Goal: Task Accomplishment & Management: Use online tool/utility

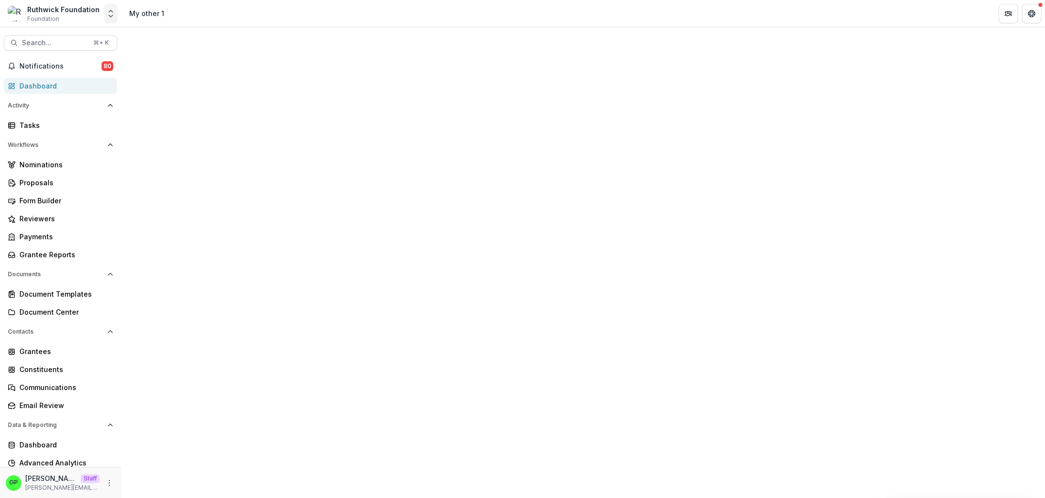
click at [107, 16] on icon "Open entity switcher" at bounding box center [111, 14] width 10 height 10
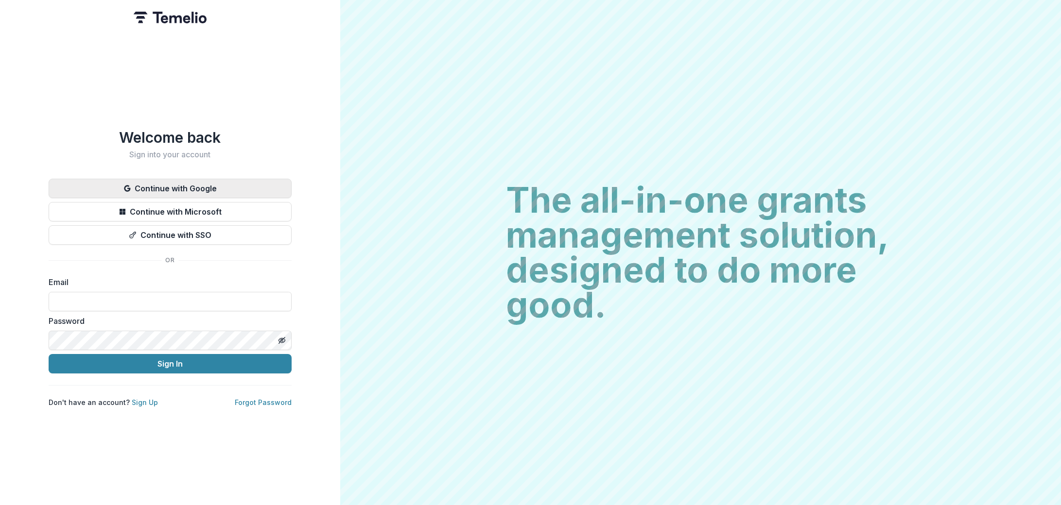
click at [167, 181] on button "Continue with Google" at bounding box center [170, 188] width 243 height 19
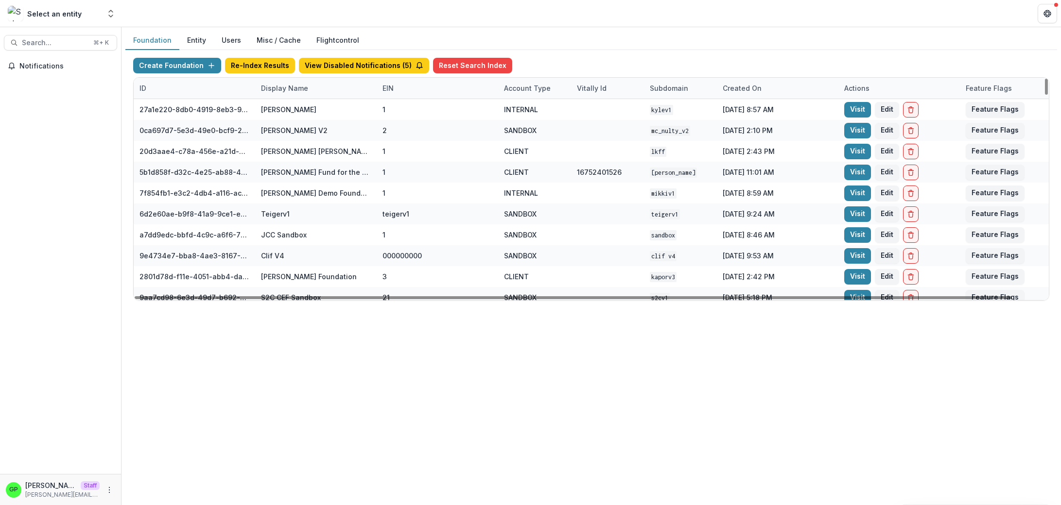
click at [279, 90] on div "Display Name" at bounding box center [284, 88] width 59 height 10
click at [283, 106] on input at bounding box center [315, 110] width 117 height 16
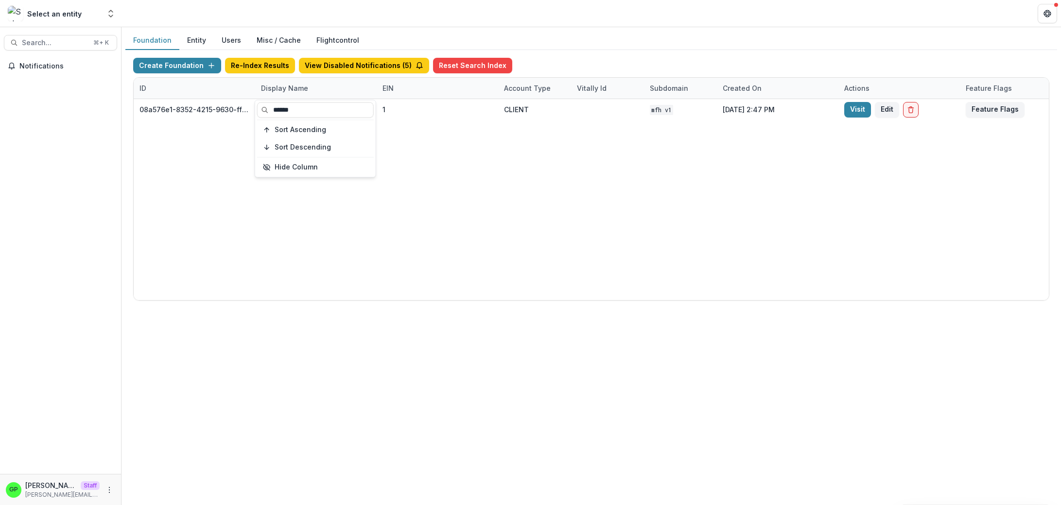
type input "******"
click at [657, 191] on div "08a576e1-8352-4215-9630-ff0d35d85970 Missouri Foundation for Health 1 CLIENT MF…" at bounding box center [607, 199] width 947 height 201
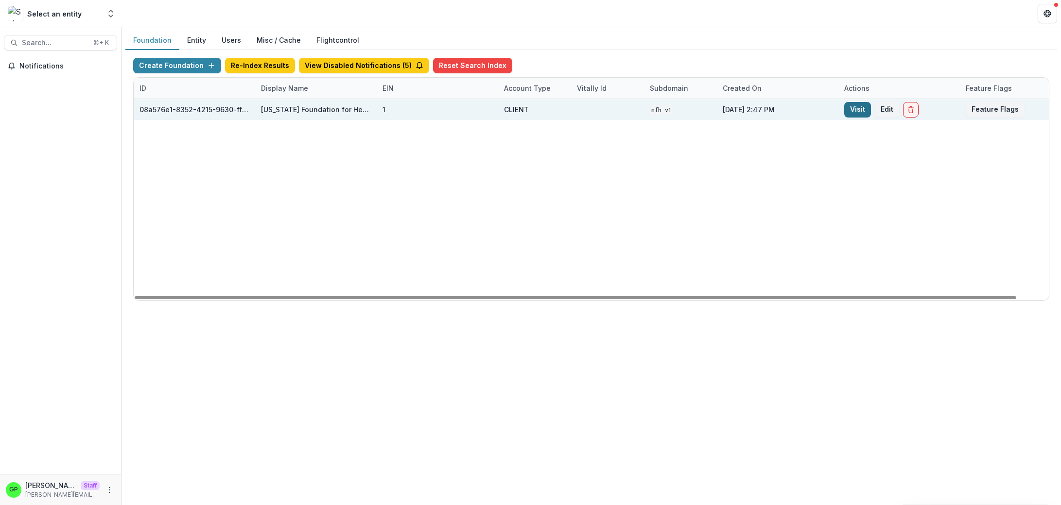
click at [866, 108] on link "Visit" at bounding box center [857, 110] width 27 height 16
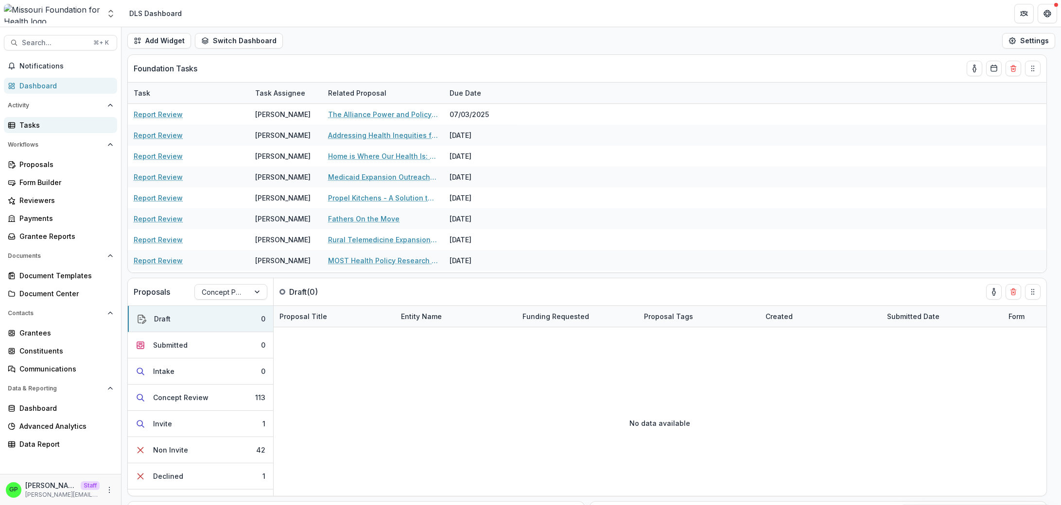
click at [74, 133] on link "Tasks" at bounding box center [60, 125] width 113 height 16
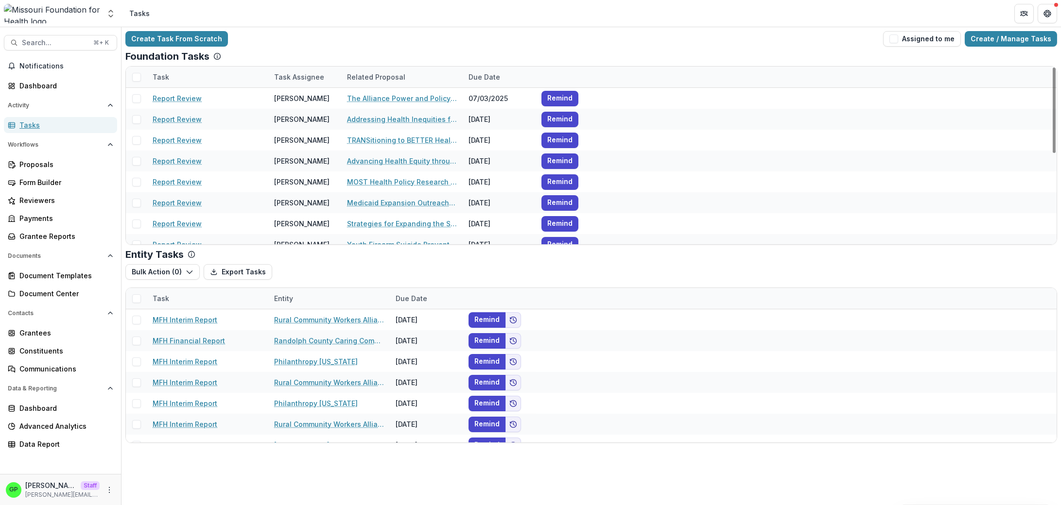
scroll to position [189, 0]
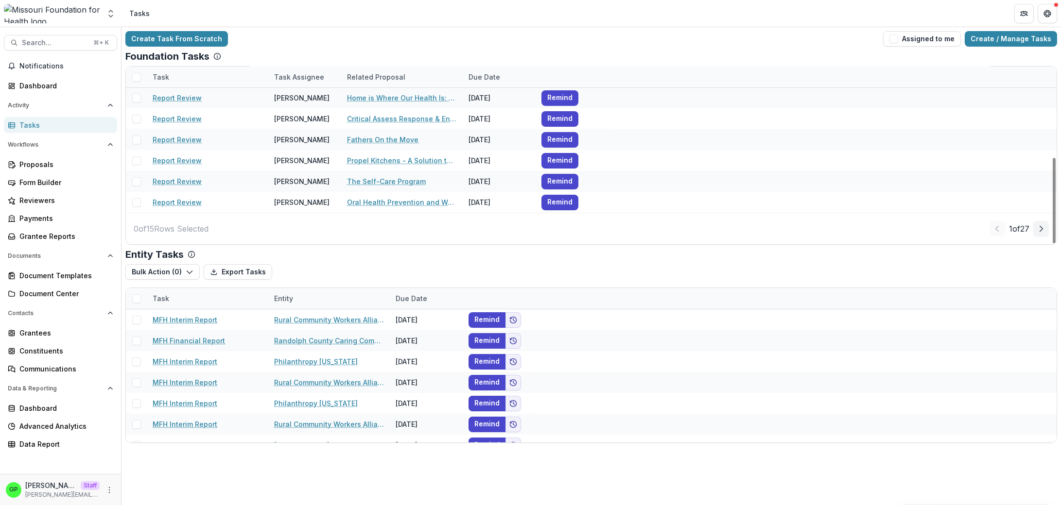
click at [483, 80] on div "Due Date" at bounding box center [484, 77] width 43 height 10
click at [501, 71] on div "Due Date" at bounding box center [499, 77] width 73 height 21
click at [1045, 232] on button "Next Page" at bounding box center [1041, 229] width 16 height 16
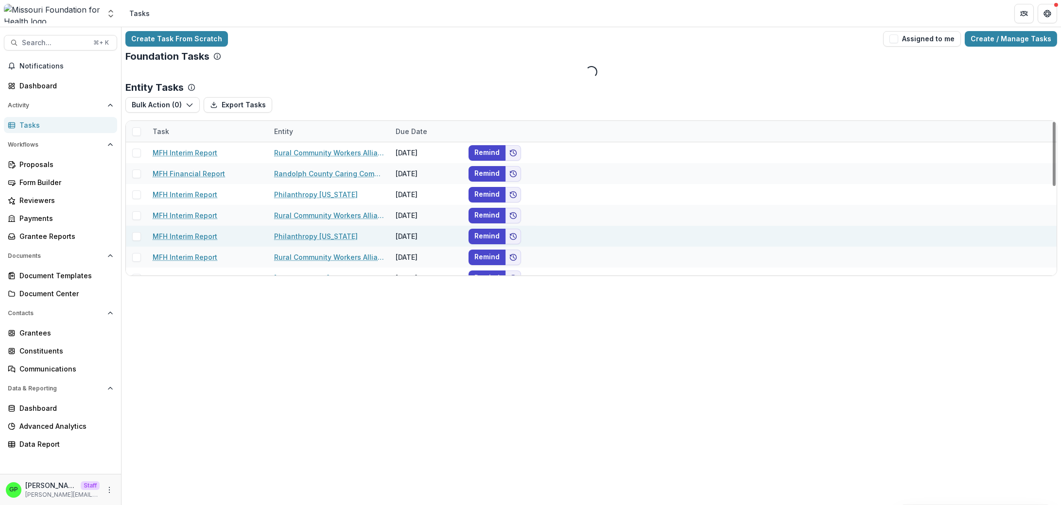
click at [1044, 232] on div "MFH Interim Report Philanthropy Missouri 11/15/2024 Remind" at bounding box center [591, 236] width 930 height 21
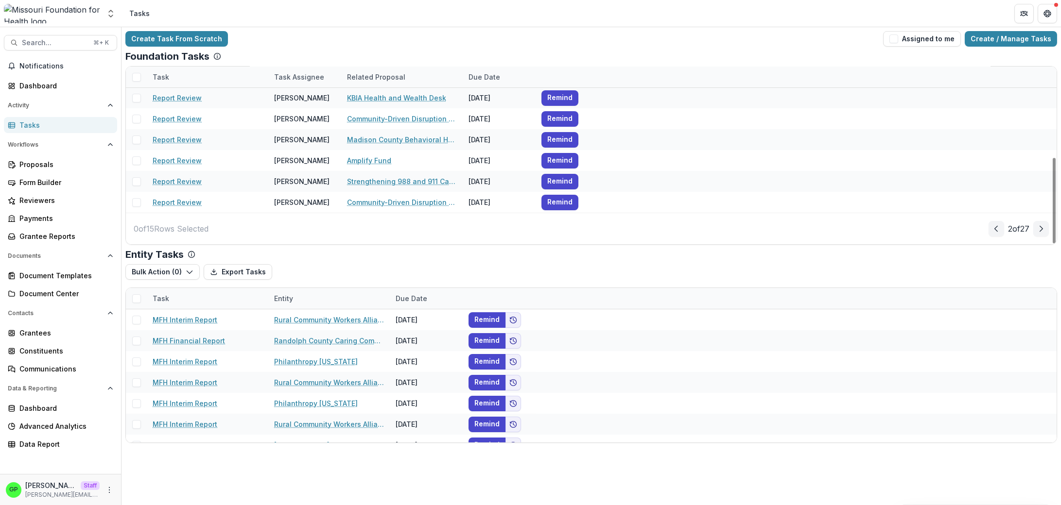
click at [1032, 231] on div "2 of 27" at bounding box center [1018, 229] width 60 height 16
click at [466, 76] on div "Due Date" at bounding box center [484, 77] width 43 height 10
click at [490, 93] on input at bounding box center [522, 99] width 117 height 16
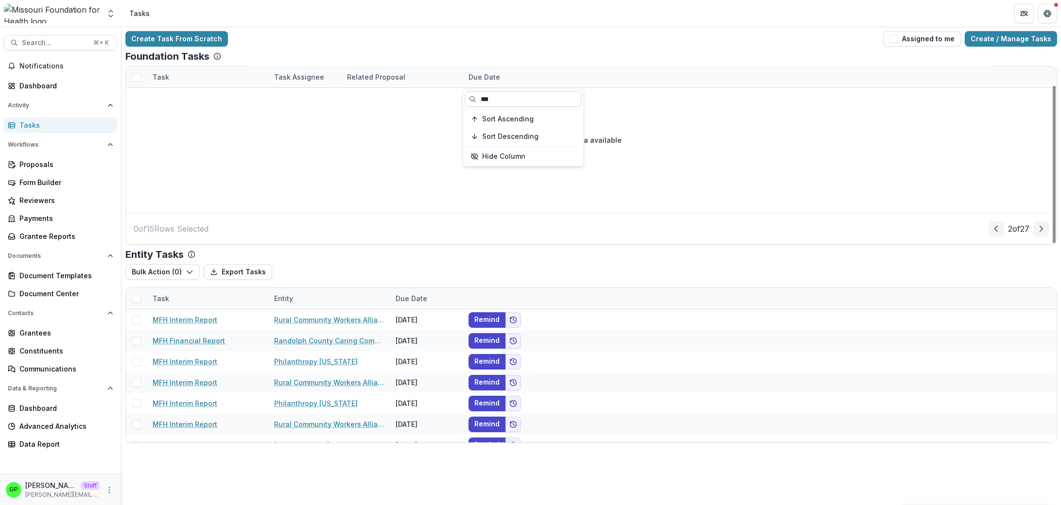
scroll to position [21, 0]
type input "*"
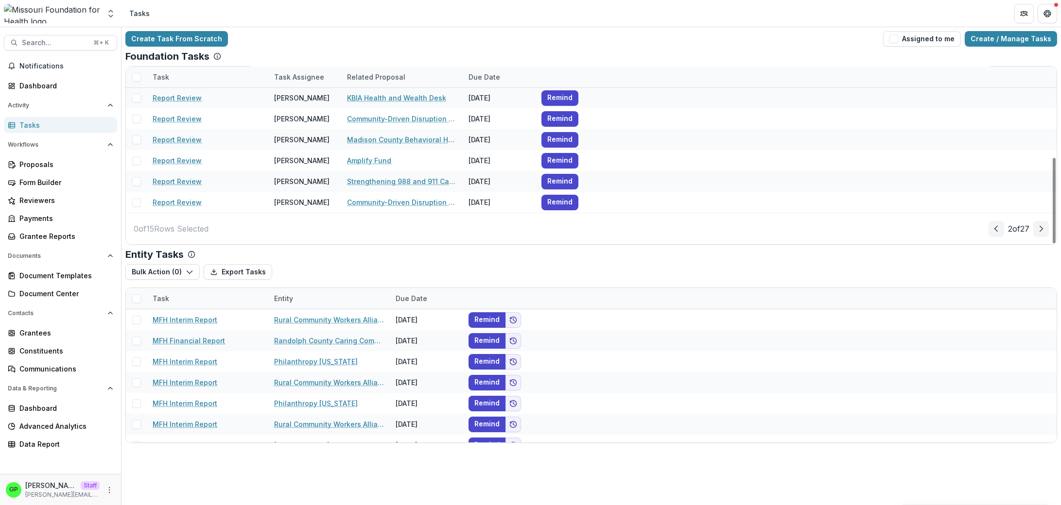
click at [396, 79] on div "Related Proposal" at bounding box center [376, 77] width 70 height 10
click at [378, 98] on input at bounding box center [401, 99] width 117 height 16
type input "****"
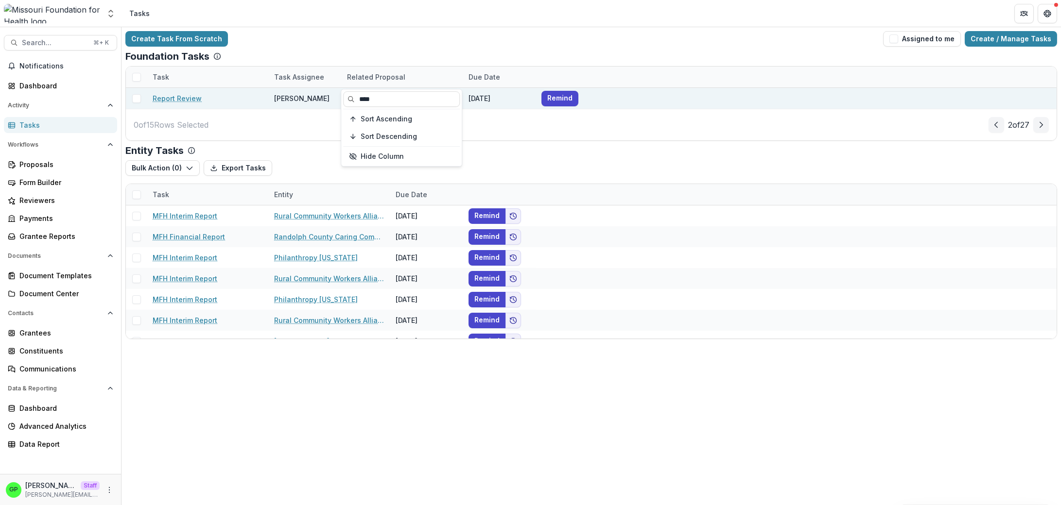
drag, startPoint x: 392, startPoint y: 96, endPoint x: 334, endPoint y: 92, distance: 58.4
click at [343, 92] on input "****" at bounding box center [401, 99] width 117 height 16
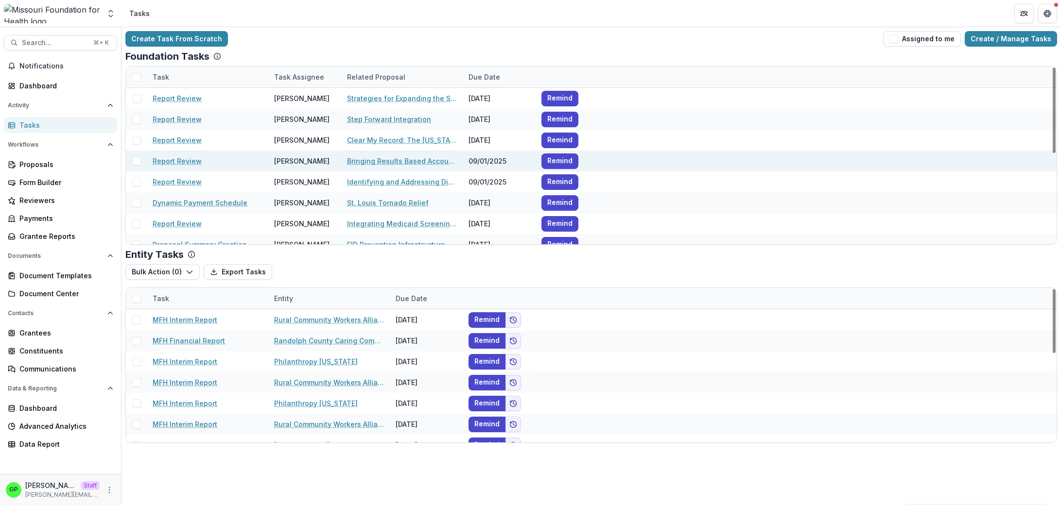
click at [689, 150] on div at bounding box center [668, 140] width 121 height 21
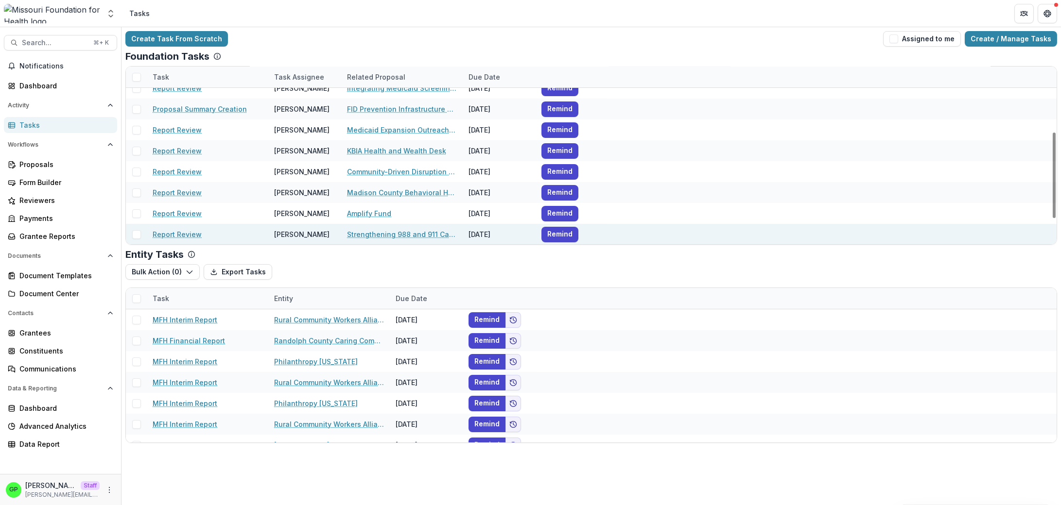
scroll to position [189, 0]
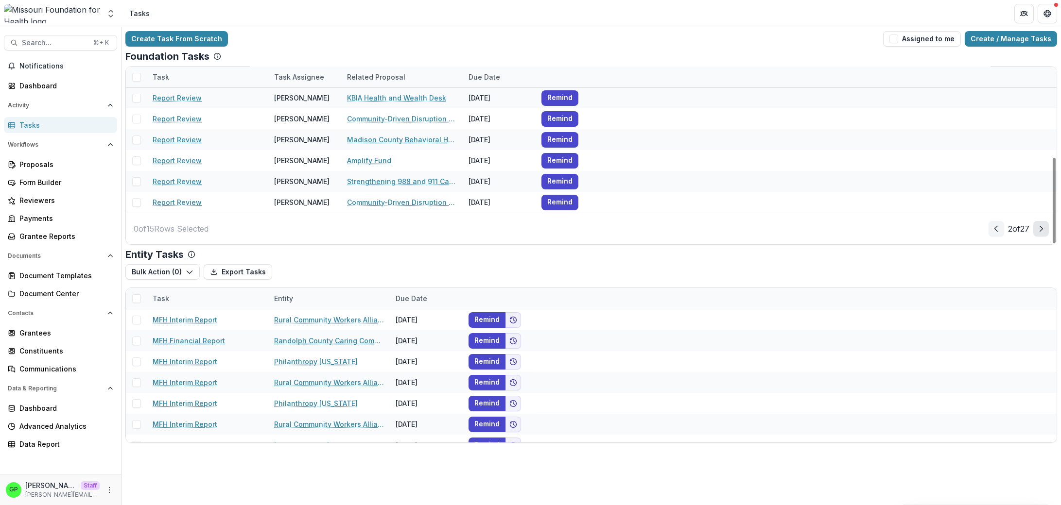
click at [1040, 224] on button "Next Page" at bounding box center [1041, 229] width 16 height 16
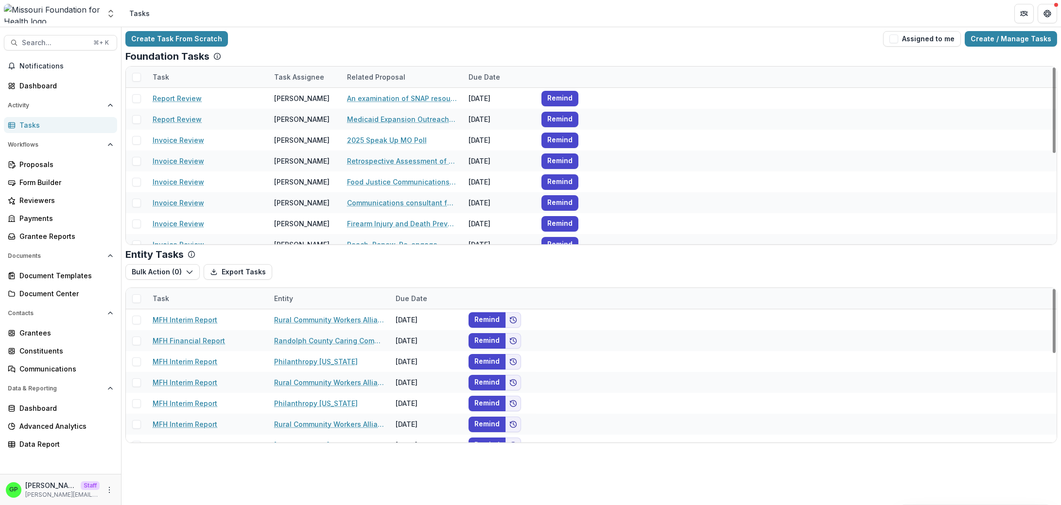
click at [422, 78] on div "Related Proposal" at bounding box center [401, 77] width 121 height 21
click at [395, 103] on input at bounding box center [401, 99] width 117 height 16
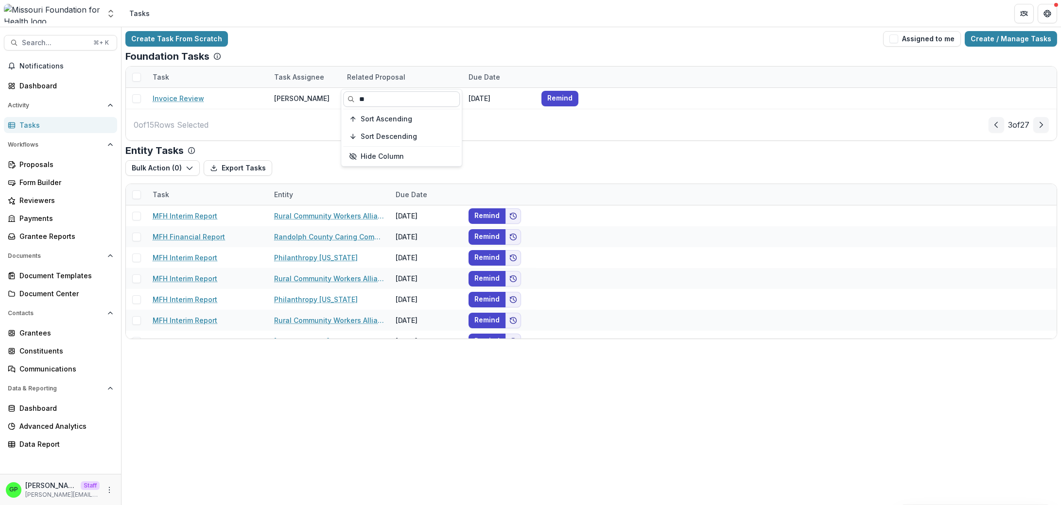
type input "*"
type input "****"
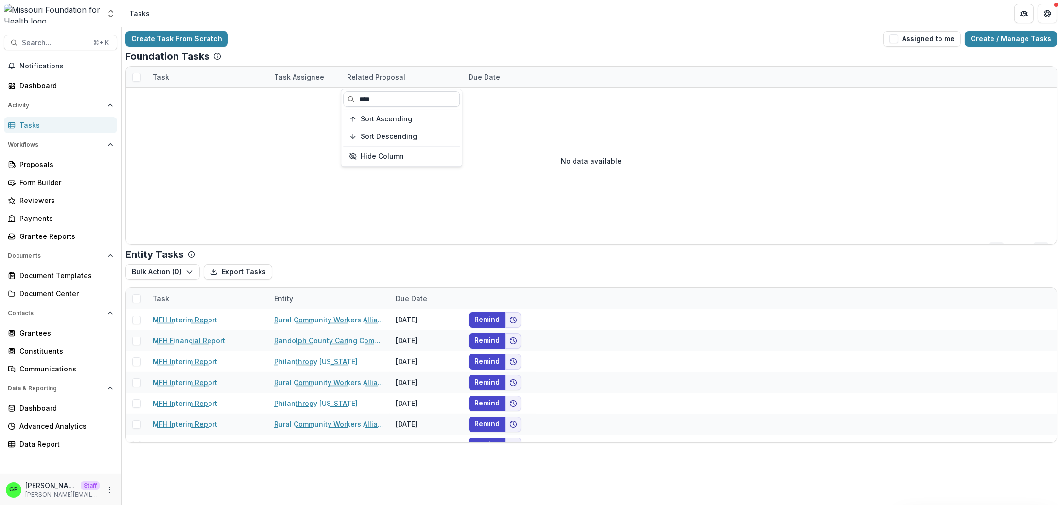
click at [394, 106] on input "****" at bounding box center [401, 99] width 117 height 16
drag, startPoint x: 395, startPoint y: 106, endPoint x: 402, endPoint y: 106, distance: 6.8
click at [400, 106] on input "****" at bounding box center [401, 99] width 117 height 16
click at [402, 106] on input "****" at bounding box center [401, 99] width 117 height 16
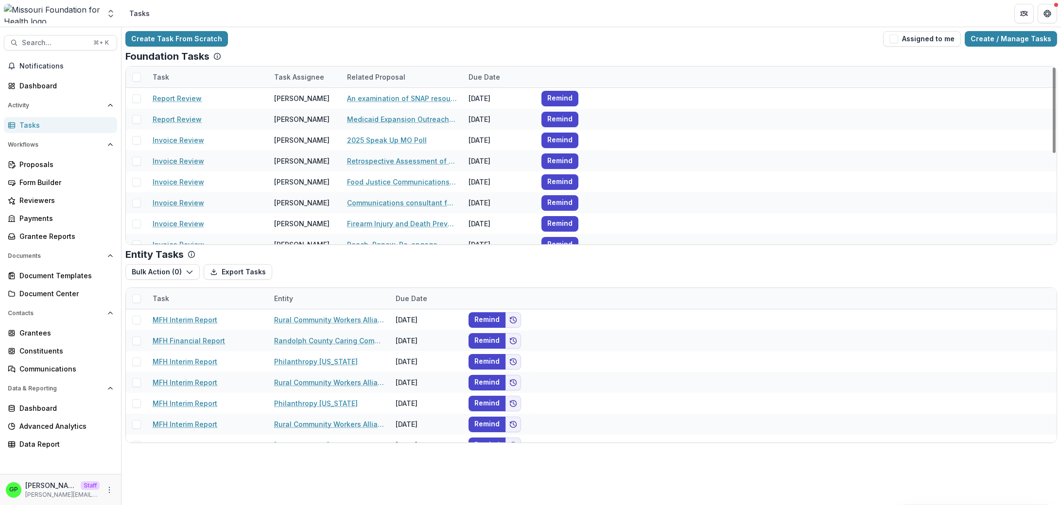
click at [657, 262] on div "Entity Tasks Bulk Action ( 0 ) Export Tasks Bulk Cancel ( 0 ) Task Entity Due D…" at bounding box center [590, 346] width 931 height 194
click at [670, 239] on div at bounding box center [668, 244] width 121 height 21
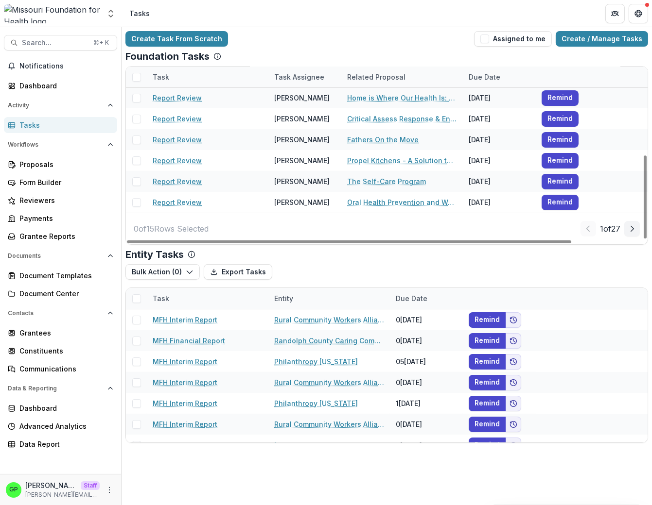
scroll to position [33, 0]
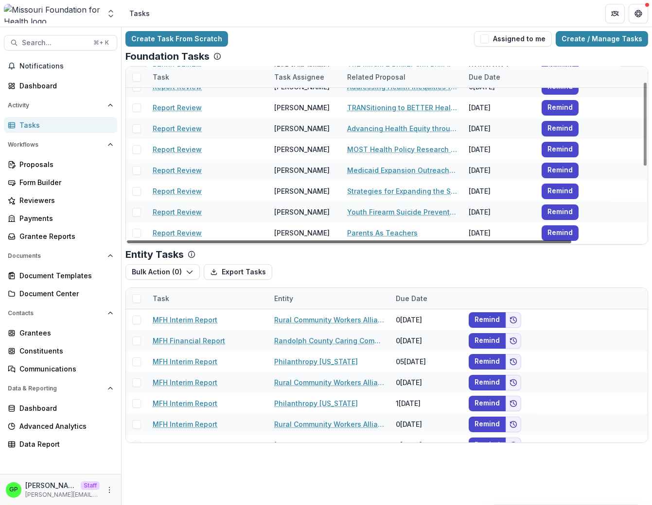
drag, startPoint x: 362, startPoint y: 241, endPoint x: 454, endPoint y: 244, distance: 91.9
click at [430, 242] on div at bounding box center [349, 242] width 444 height 3
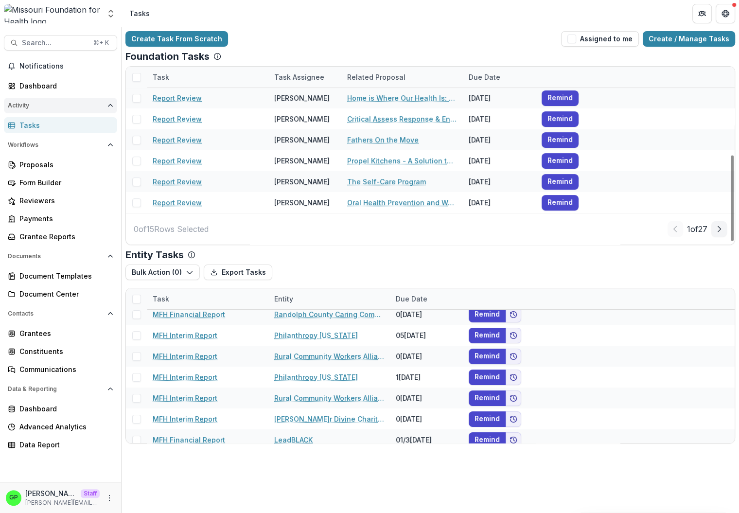
scroll to position [189, 0]
click at [378, 73] on div "Related Proposal" at bounding box center [376, 77] width 70 height 10
click at [432, 50] on div "Create Task From Scratch Assigned to me Create / Manage Tasks Foundation Tasks …" at bounding box center [429, 237] width 617 height 420
click at [49, 91] on link "Dashboard" at bounding box center [60, 86] width 113 height 16
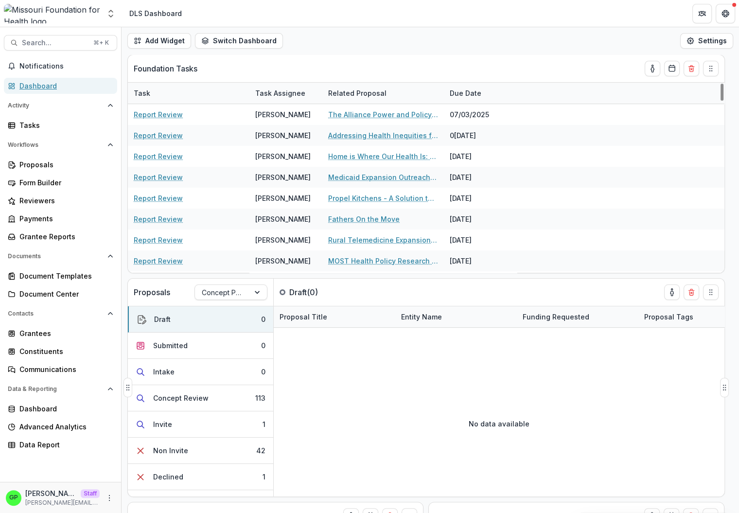
scroll to position [207, 0]
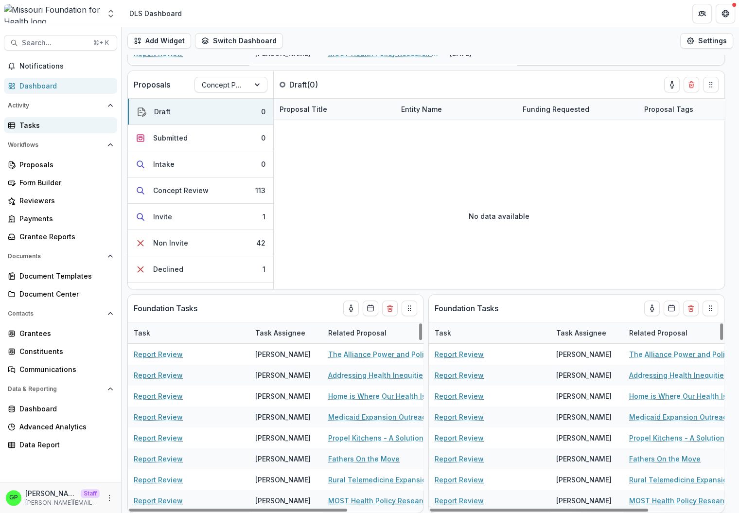
click at [53, 129] on div "Tasks" at bounding box center [64, 125] width 90 height 10
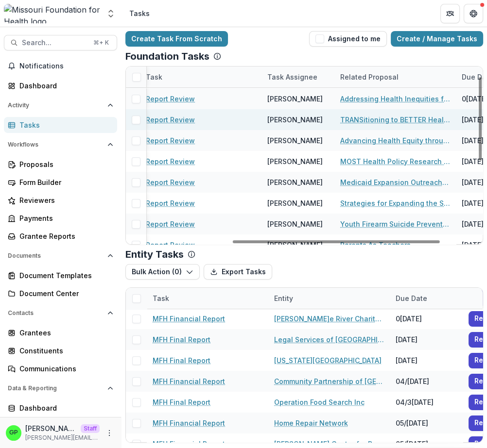
scroll to position [20, 0]
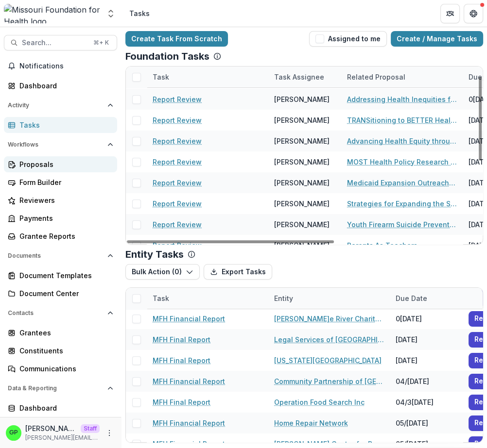
click at [61, 171] on link "Proposals" at bounding box center [60, 164] width 113 height 16
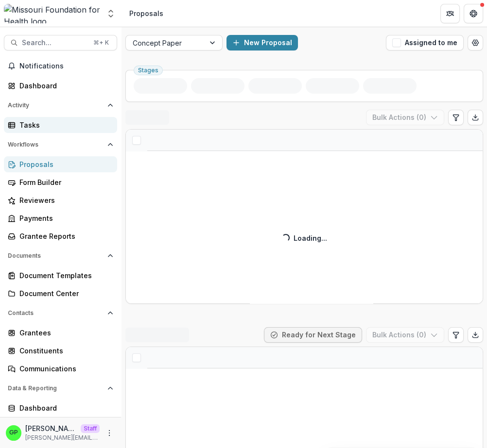
click at [69, 125] on div "Tasks" at bounding box center [64, 125] width 90 height 10
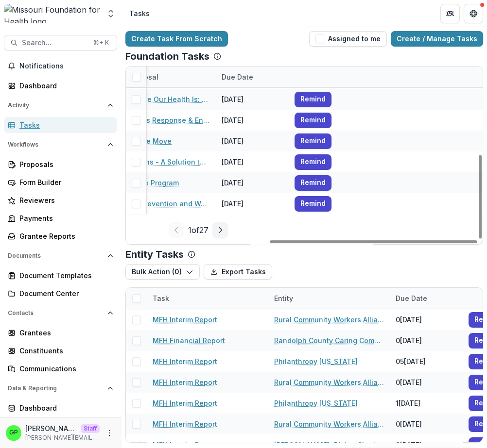
scroll to position [187, 0]
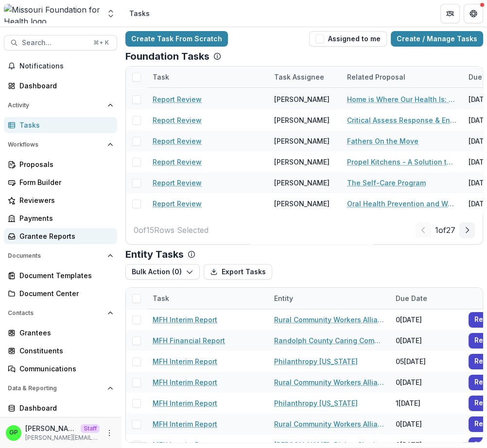
click at [34, 237] on div "Grantee Reports" at bounding box center [64, 236] width 90 height 10
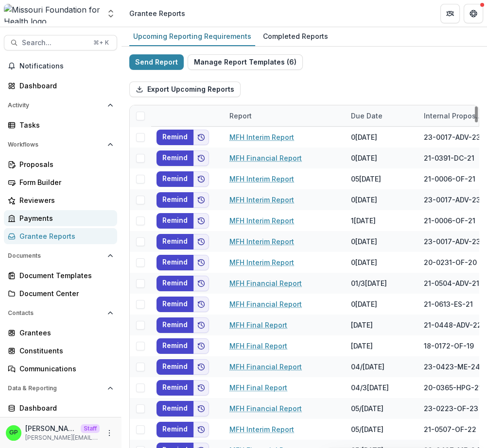
click at [30, 223] on div "Payments" at bounding box center [64, 218] width 90 height 10
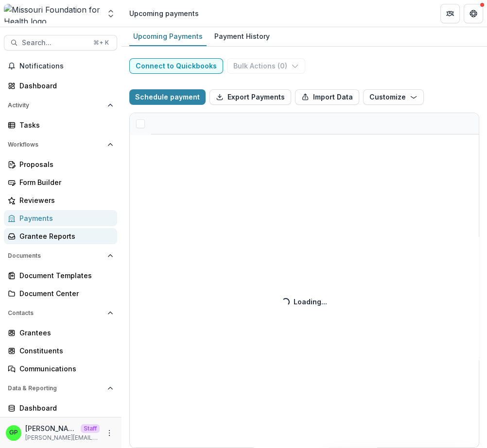
click at [68, 231] on link "Grantee Reports" at bounding box center [60, 236] width 113 height 16
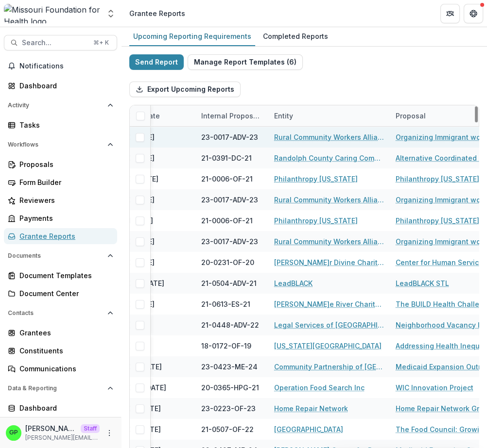
scroll to position [0, 122]
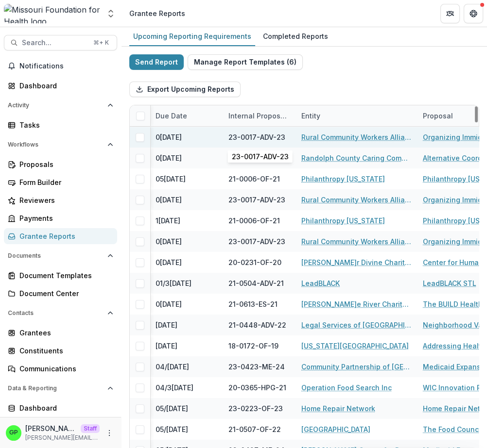
click at [267, 137] on div "23-0017-ADV-23" at bounding box center [256, 137] width 57 height 10
click at [255, 137] on div "23-0017-ADV-23" at bounding box center [256, 137] width 57 height 10
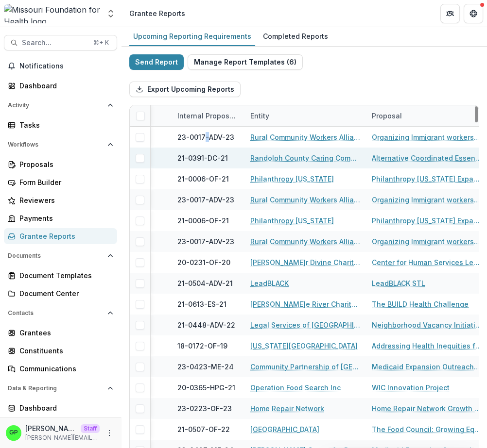
scroll to position [0, 130]
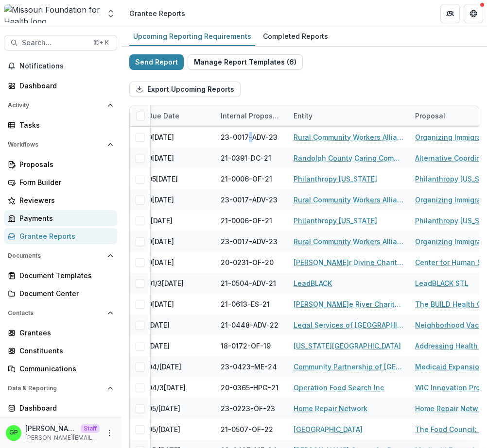
click at [42, 215] on div "Payments" at bounding box center [64, 218] width 90 height 10
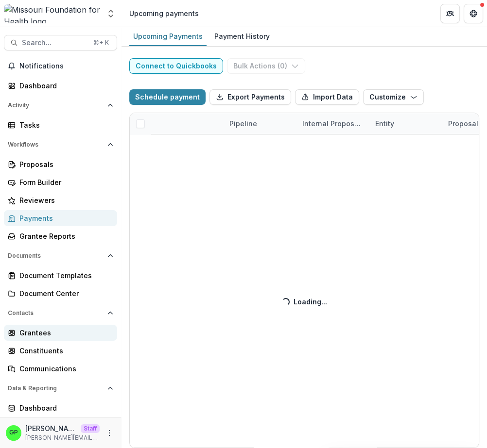
click at [64, 321] on div "Contacts Grantees Constituents Communications" at bounding box center [60, 341] width 121 height 71
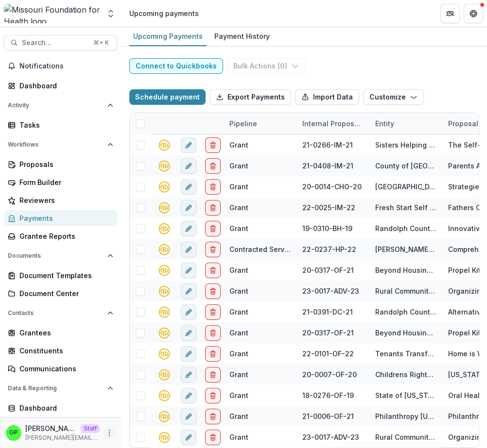
click at [107, 431] on icon "More" at bounding box center [109, 434] width 8 height 8
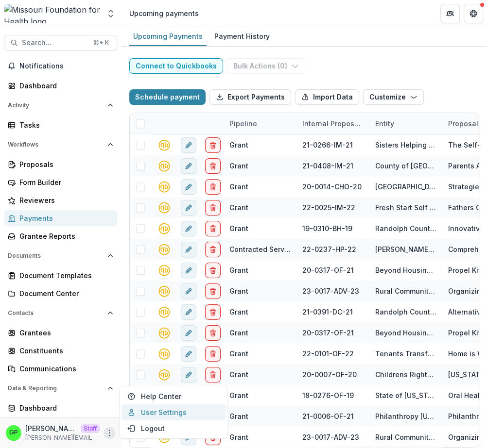
click at [160, 417] on link "User Settings" at bounding box center [173, 413] width 104 height 16
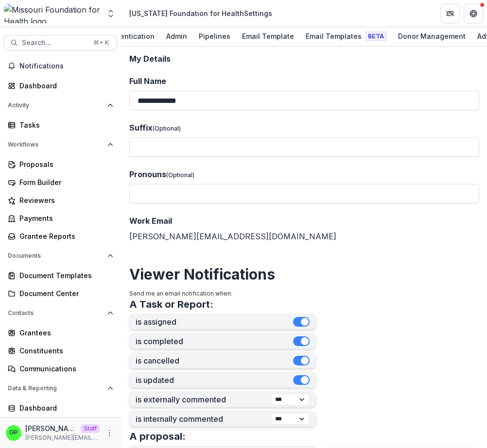
scroll to position [0, 56]
click at [331, 34] on div "Email Templates Beta" at bounding box center [345, 36] width 88 height 14
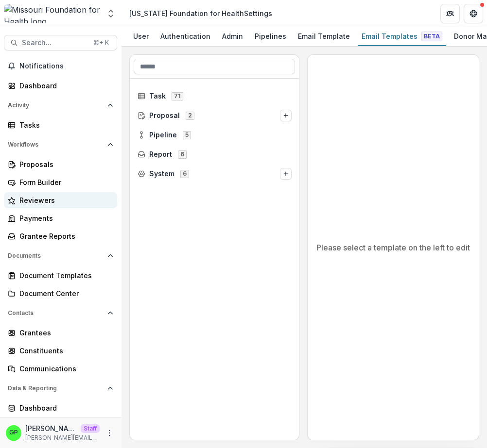
click at [57, 195] on div "Reviewers" at bounding box center [64, 200] width 90 height 10
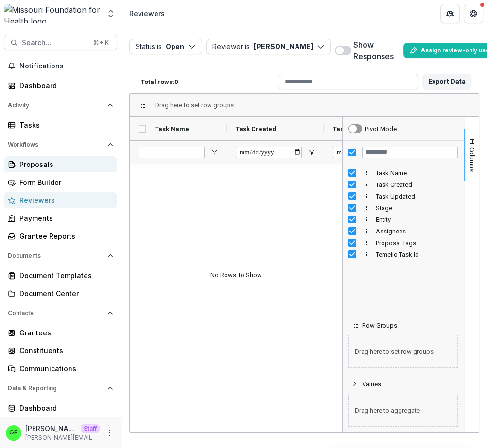
click at [51, 165] on div "Proposals" at bounding box center [64, 164] width 90 height 10
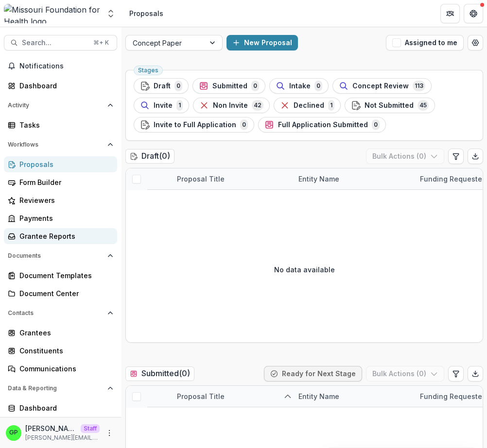
click at [47, 241] on div "Grantee Reports" at bounding box center [64, 236] width 90 height 10
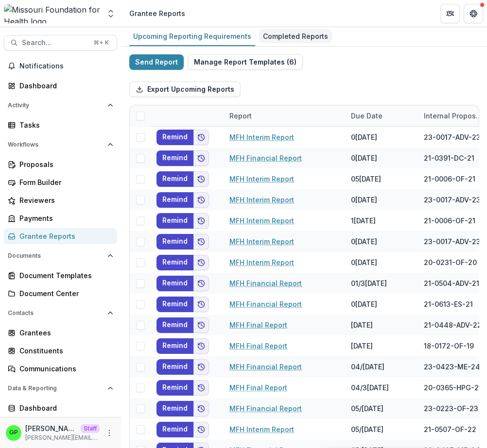
click at [276, 40] on div "Completed Reports" at bounding box center [295, 36] width 73 height 14
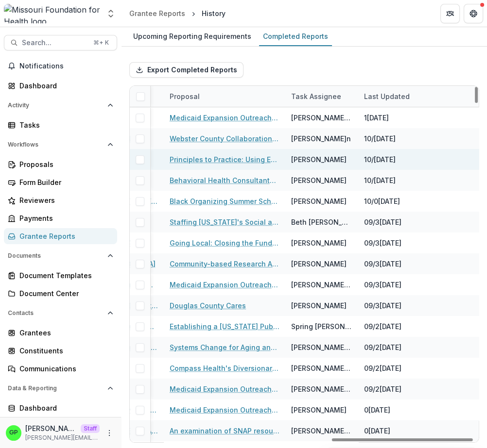
scroll to position [2, 497]
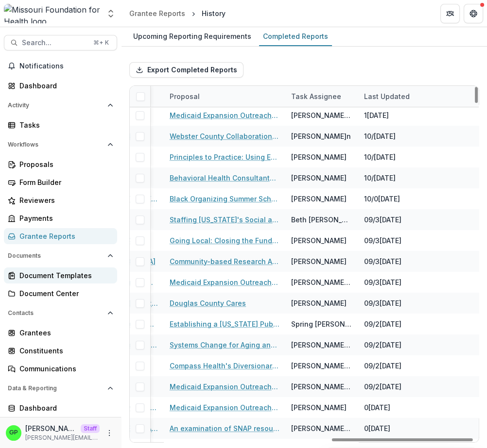
click at [48, 270] on link "Document Templates" at bounding box center [60, 276] width 113 height 16
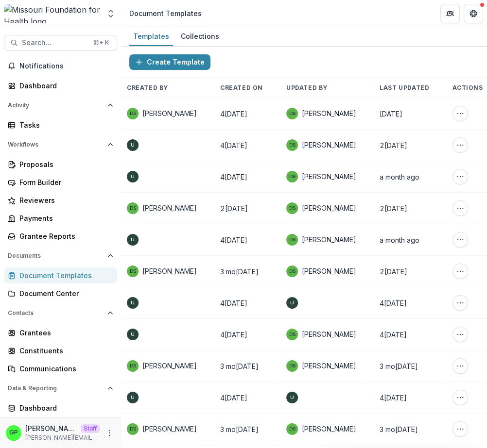
scroll to position [0, 372]
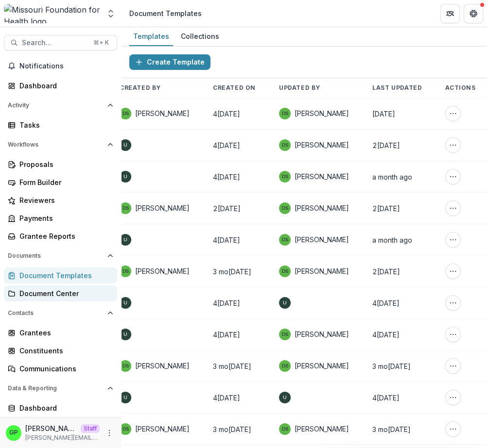
click at [41, 292] on div "Document Center" at bounding box center [64, 294] width 90 height 10
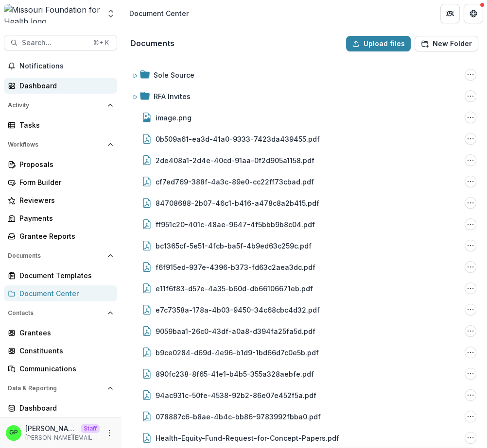
click at [27, 91] on link "Dashboard" at bounding box center [60, 86] width 113 height 16
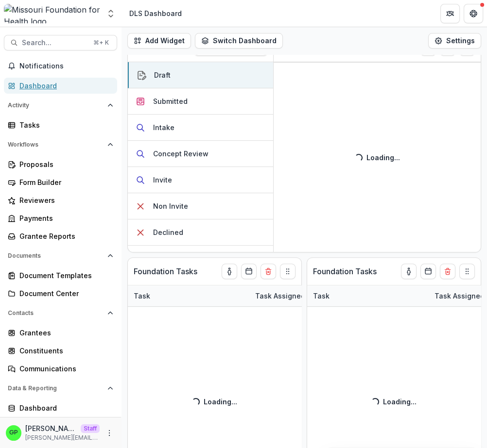
scroll to position [271, 0]
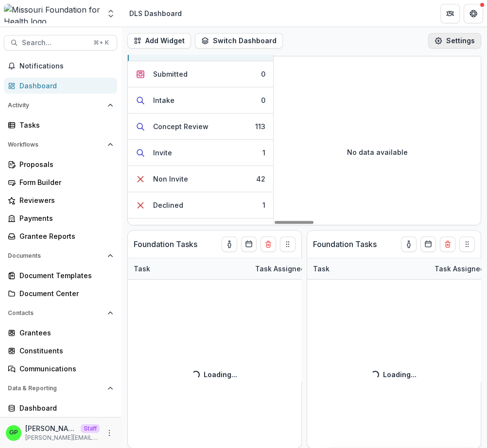
click at [453, 36] on button "Settings" at bounding box center [454, 41] width 53 height 16
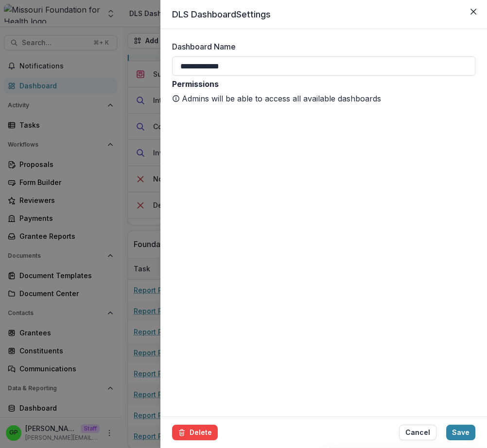
drag, startPoint x: 481, startPoint y: 24, endPoint x: 476, endPoint y: 16, distance: 8.9
click at [480, 24] on header "DLS Dashboard Settings" at bounding box center [323, 14] width 326 height 29
click at [476, 16] on button "Close" at bounding box center [473, 12] width 16 height 16
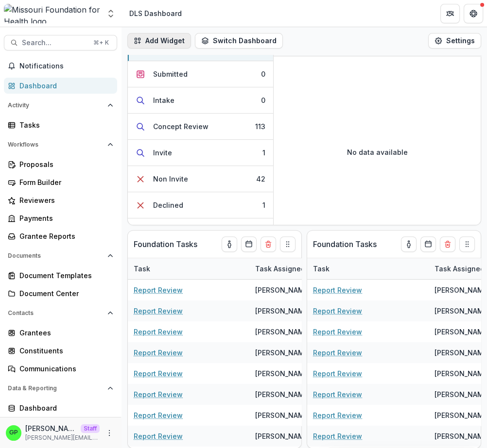
click at [183, 38] on button "Add Widget" at bounding box center [159, 41] width 64 height 16
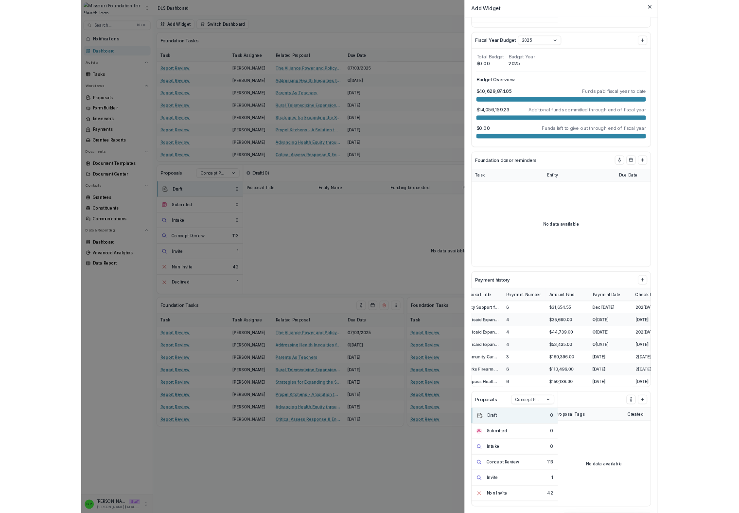
scroll to position [795, 0]
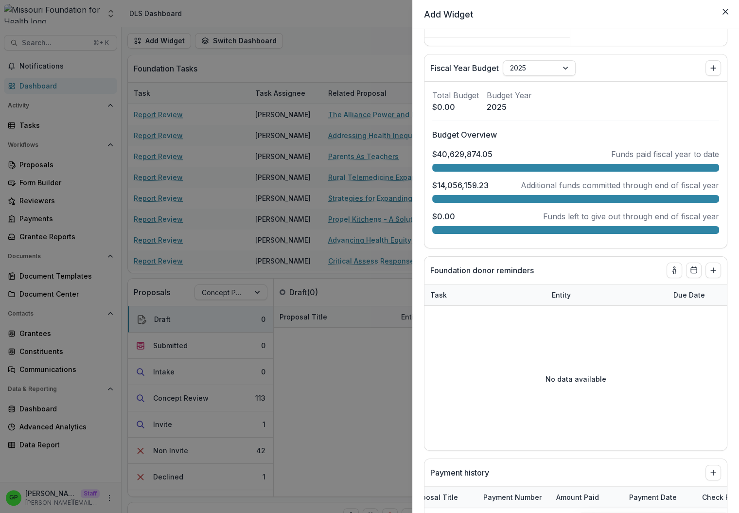
click at [103, 21] on div "Add Widget Foundation Tasks Task Task Assignee Related Proposal Due Date Staff …" at bounding box center [369, 256] width 739 height 513
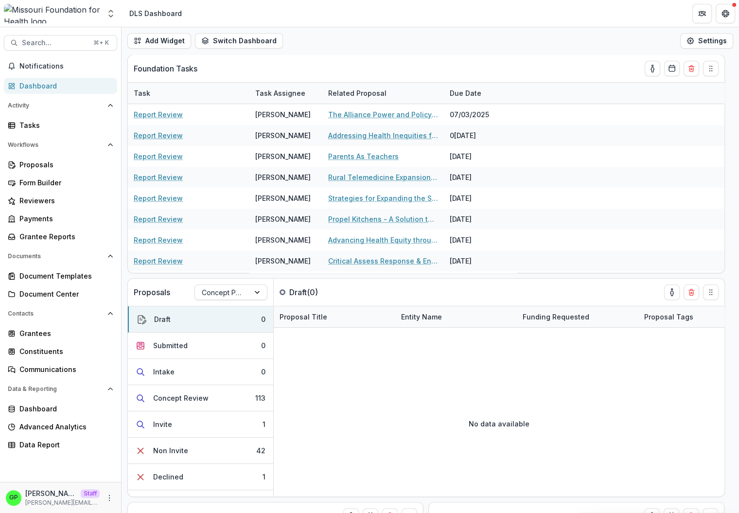
click at [83, 248] on div "Notifications Dashboard Activity Tasks Workflows Proposals Form Builder Reviewe…" at bounding box center [60, 269] width 121 height 423
click at [84, 241] on div "Grantee Reports" at bounding box center [64, 236] width 90 height 10
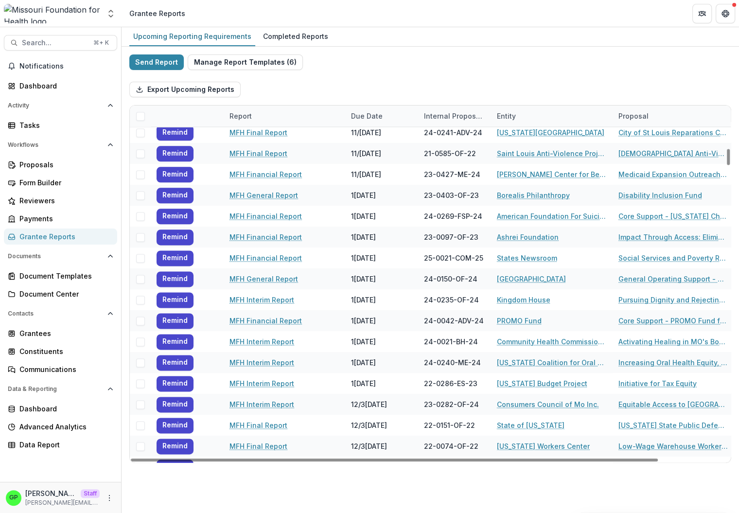
scroll to position [872, 0]
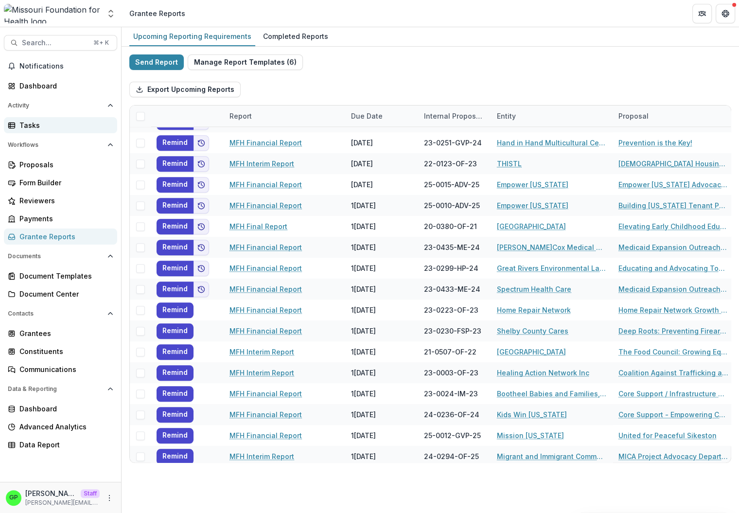
click at [66, 128] on div "Tasks" at bounding box center [64, 125] width 90 height 10
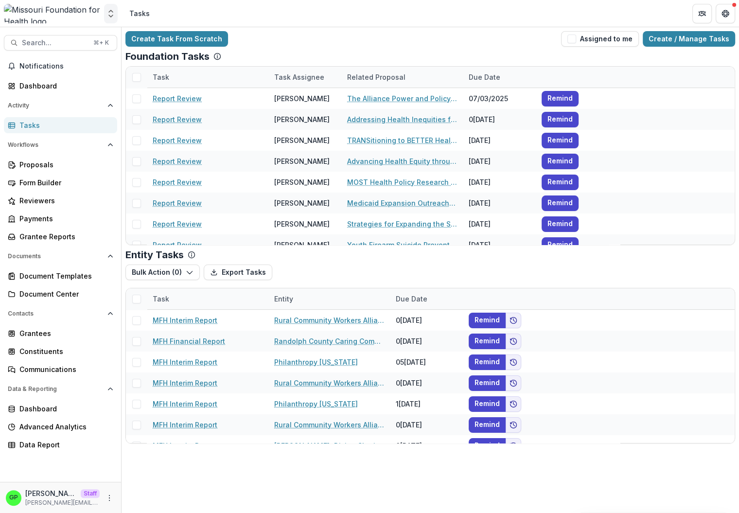
drag, startPoint x: 129, startPoint y: 13, endPoint x: 117, endPoint y: 17, distance: 13.2
click at [127, 14] on div "Tasks" at bounding box center [139, 13] width 28 height 14
click at [117, 17] on button "Open entity switcher" at bounding box center [111, 13] width 14 height 19
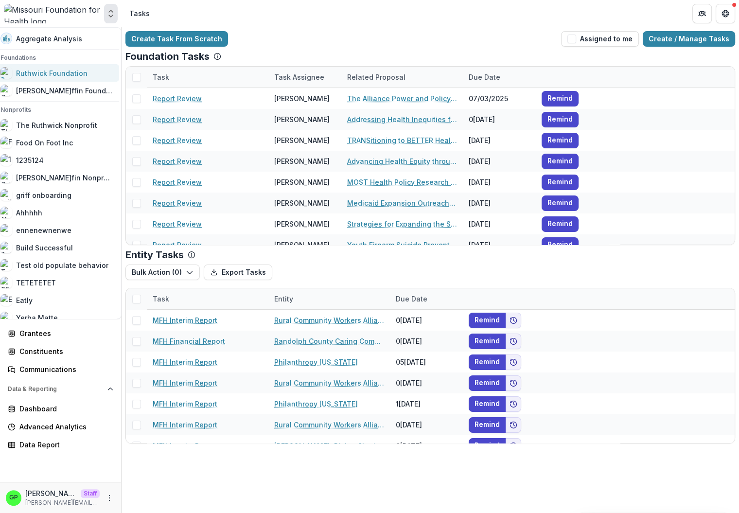
click at [85, 76] on div "Ruthwick Foundation" at bounding box center [51, 73] width 71 height 10
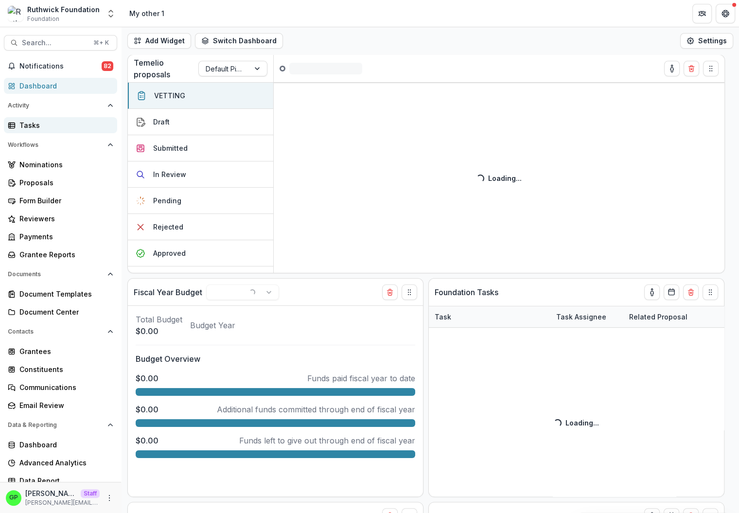
click at [76, 127] on div "Tasks" at bounding box center [64, 125] width 90 height 10
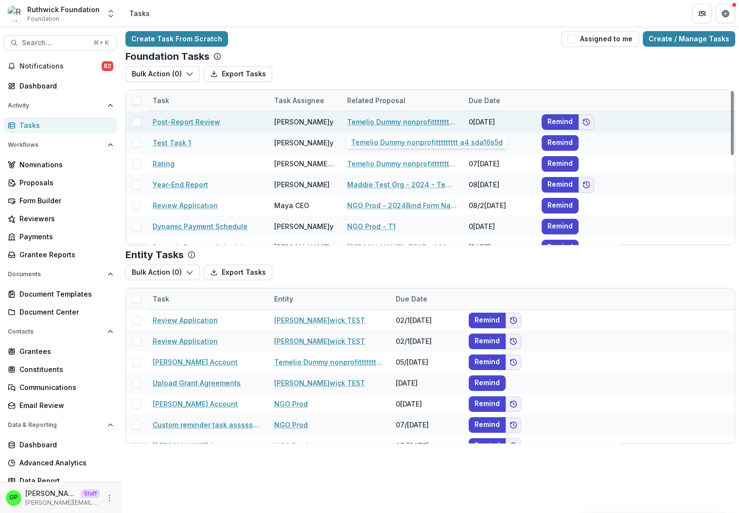
click at [372, 123] on link "Temelio Dummy nonprofittttttttt a4 sda16s5d" at bounding box center [402, 122] width 110 height 10
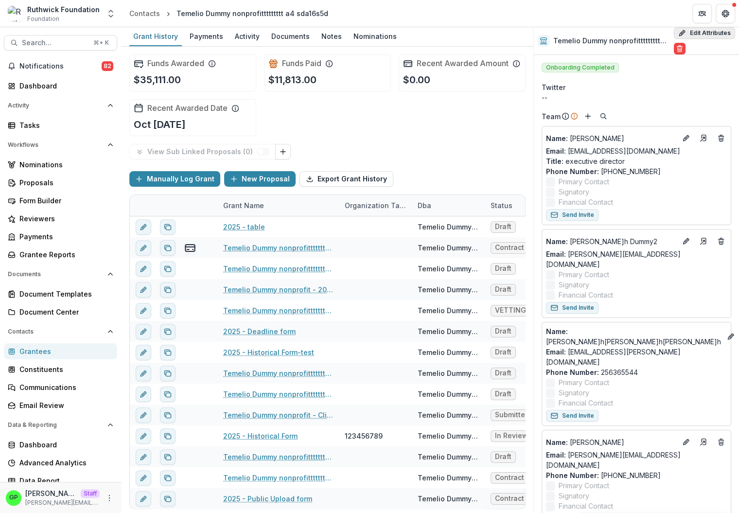
click at [643, 30] on button "Edit Attributes" at bounding box center [703, 33] width 61 height 12
select select
select select "**********"
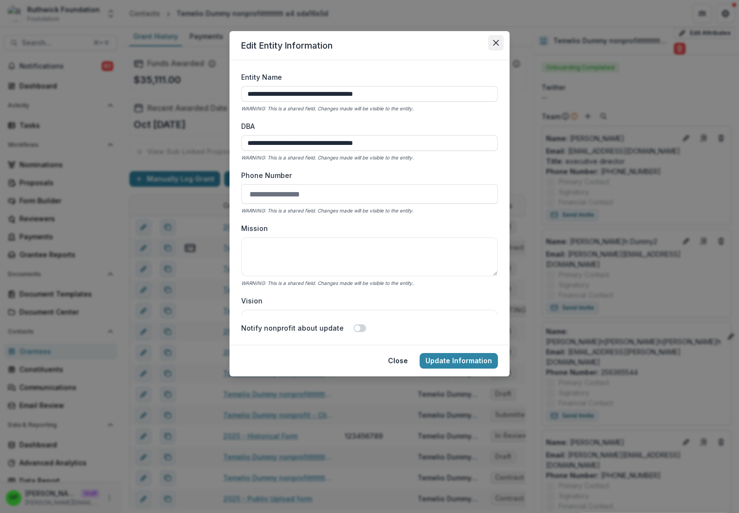
click at [495, 42] on icon "Close" at bounding box center [496, 43] width 6 height 6
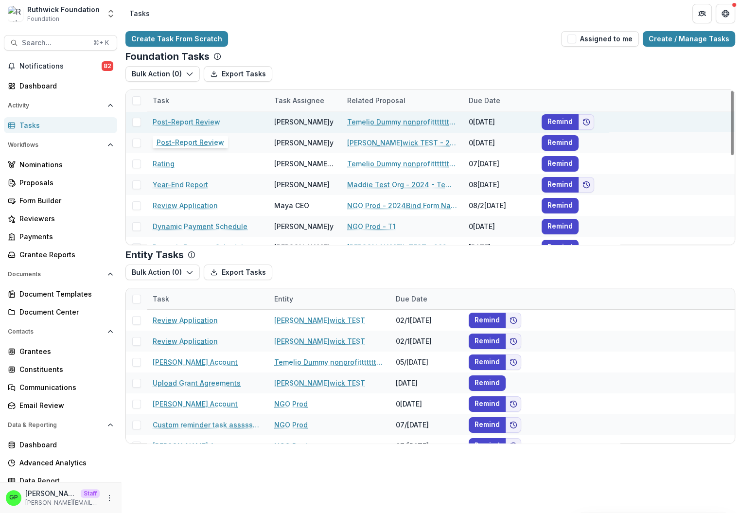
click at [193, 120] on link "Post-Report Review" at bounding box center [187, 122] width 68 height 10
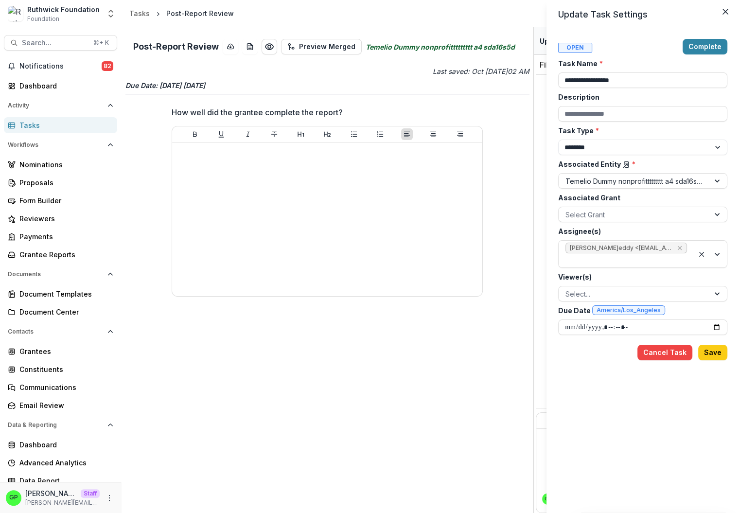
click at [253, 20] on div "**********" at bounding box center [369, 256] width 739 height 513
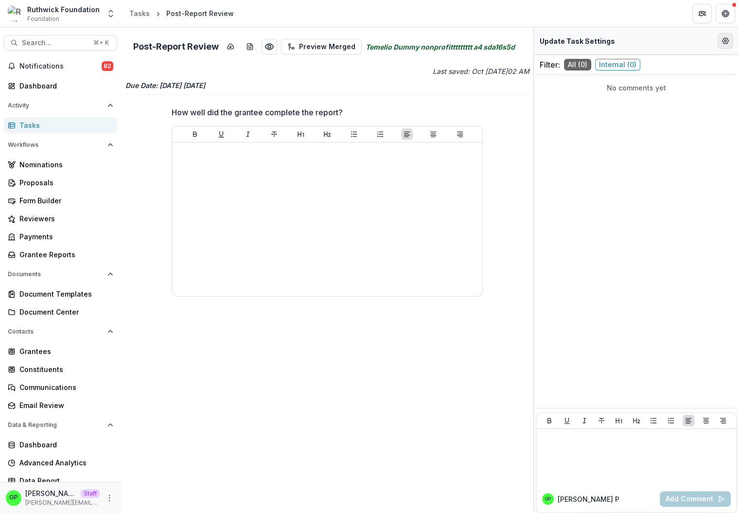
click at [643, 45] on button "Edit Form Settings" at bounding box center [725, 41] width 16 height 16
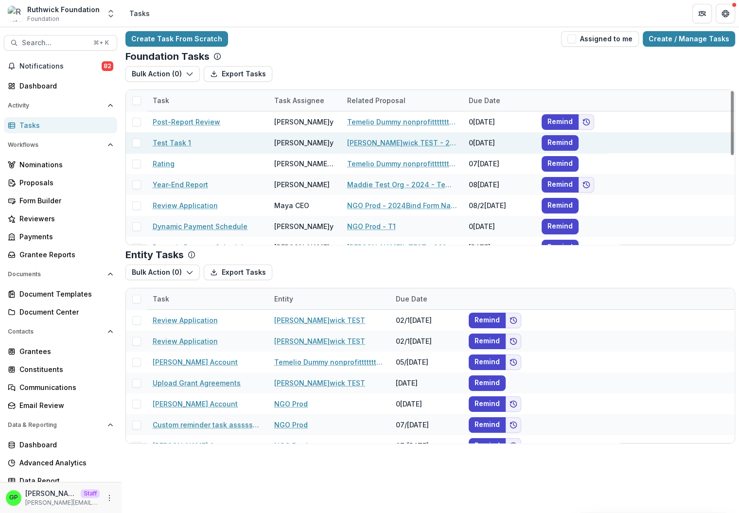
click at [181, 139] on link "Test Task 1" at bounding box center [172, 142] width 38 height 10
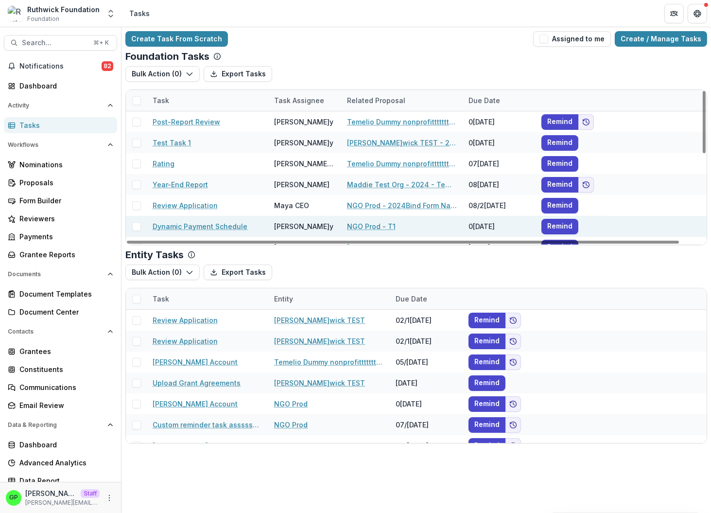
click at [185, 222] on link "Dynamic Payment Schedule" at bounding box center [200, 226] width 95 height 10
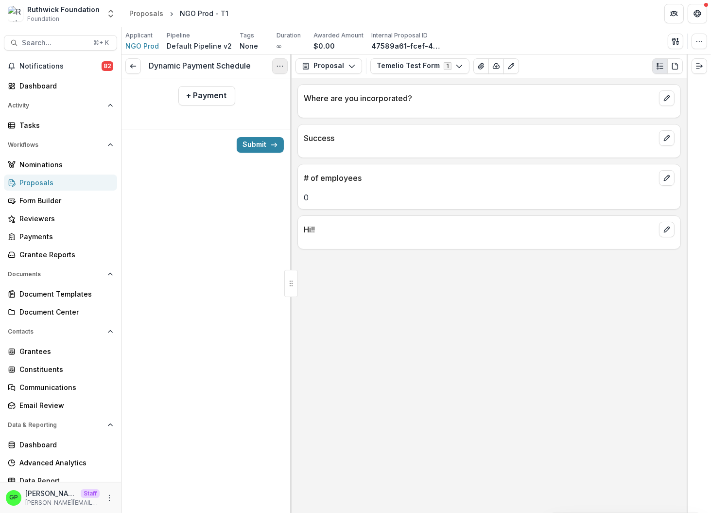
click at [276, 65] on button "Options" at bounding box center [280, 66] width 16 height 16
click at [250, 83] on link "View task" at bounding box center [233, 88] width 104 height 16
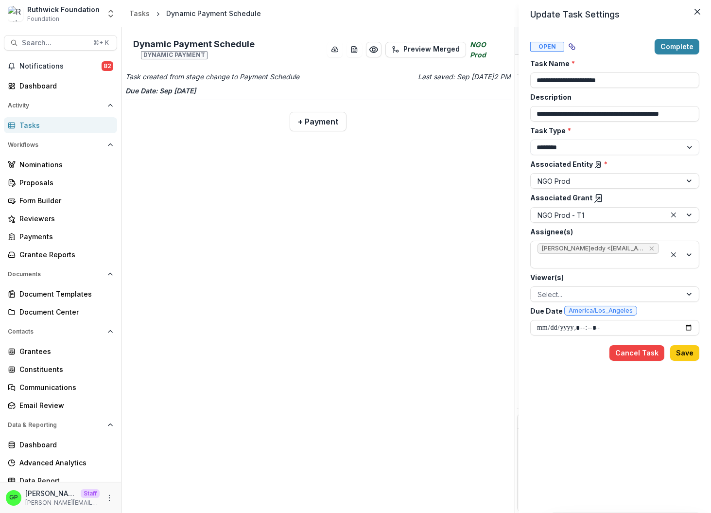
click at [49, 129] on div "**********" at bounding box center [355, 256] width 711 height 513
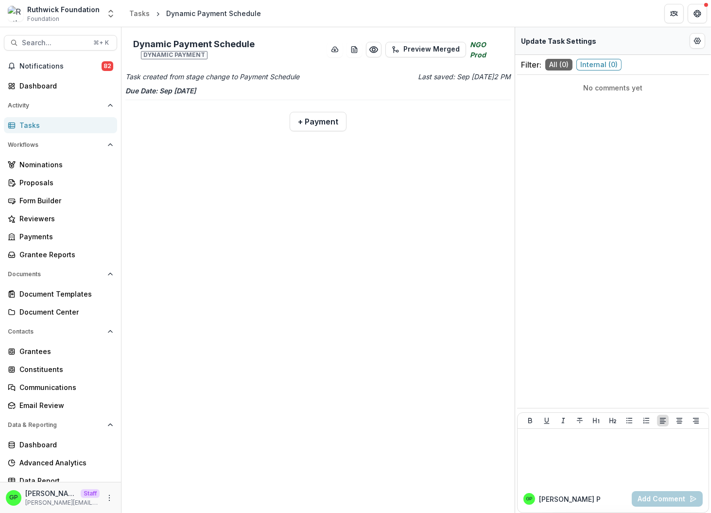
click at [46, 128] on div "Tasks" at bounding box center [64, 125] width 90 height 10
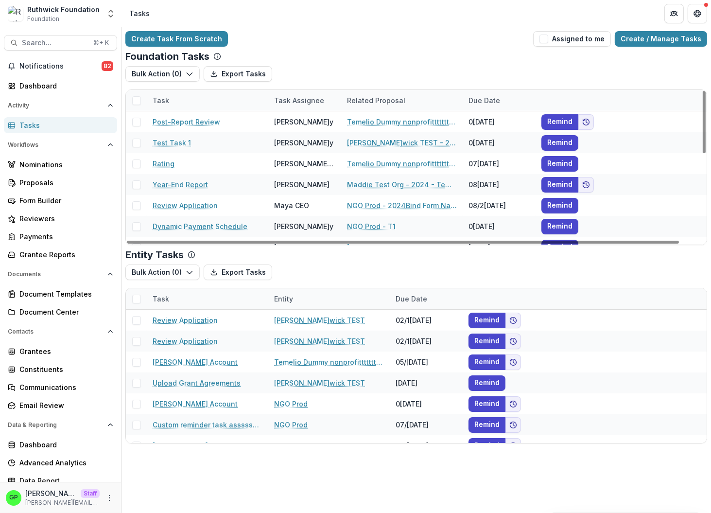
click at [403, 96] on div "Related Proposal" at bounding box center [376, 100] width 70 height 10
click at [387, 155] on button "Sort Descending" at bounding box center [402, 160] width 117 height 16
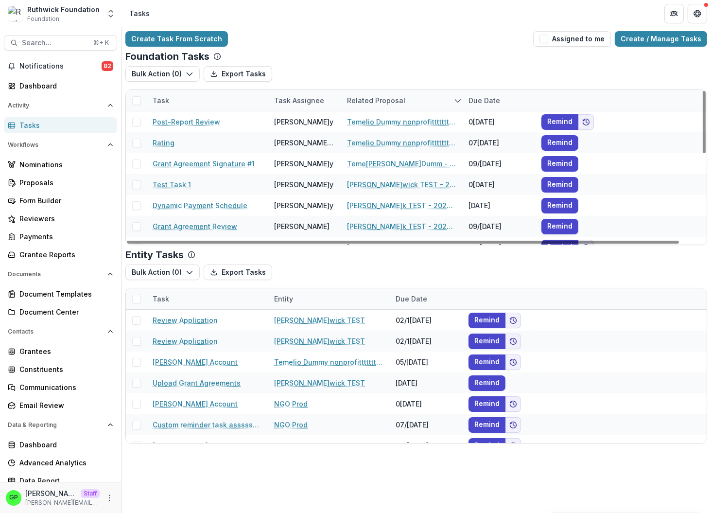
click at [400, 63] on div "Foundation Tasks Bulk Action ( 0 ) Export Tasks Reporting Schedule Tasks Task T…" at bounding box center [416, 148] width 582 height 194
click at [389, 102] on div "Related Proposal" at bounding box center [376, 100] width 70 height 10
click at [386, 139] on span "Sort Ascending" at bounding box center [387, 142] width 52 height 8
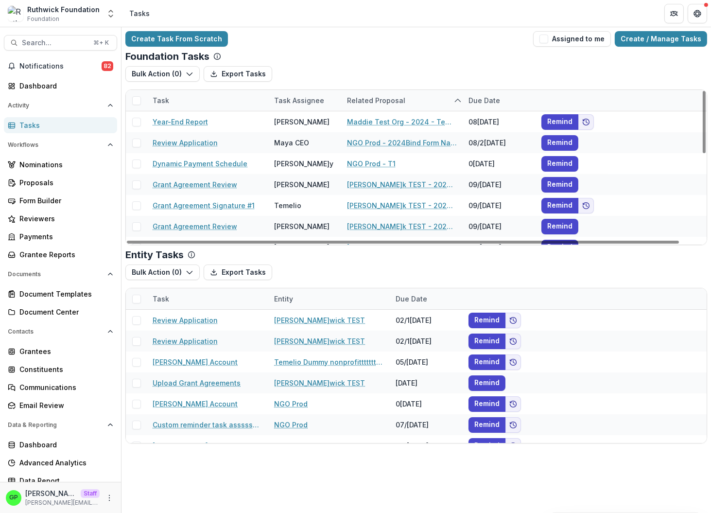
click at [393, 40] on div "Create Task From Scratch Assigned to me Create / Manage Tasks" at bounding box center [416, 39] width 582 height 16
click at [386, 102] on div "Related Proposal" at bounding box center [376, 100] width 70 height 10
drag, startPoint x: 412, startPoint y: 41, endPoint x: 408, endPoint y: 50, distance: 10.0
click at [412, 41] on div "Create Task From Scratch Assigned to me Create / Manage Tasks" at bounding box center [416, 39] width 582 height 16
click at [309, 104] on div "Task Assignee" at bounding box center [299, 100] width 62 height 10
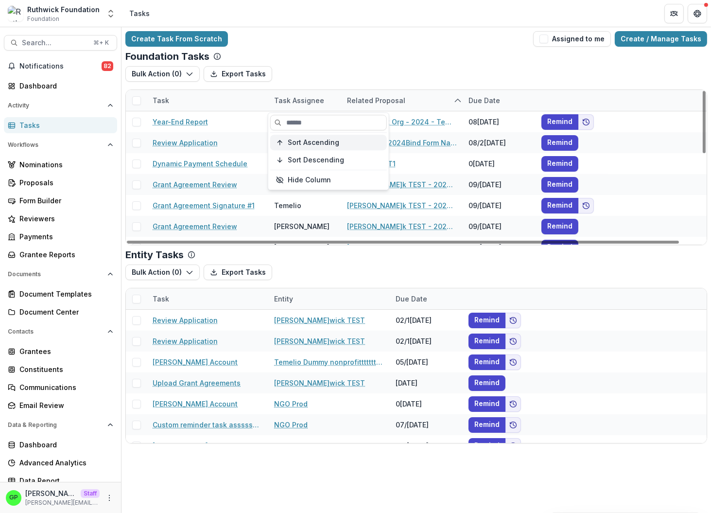
click at [307, 148] on button "Sort Ascending" at bounding box center [328, 143] width 117 height 16
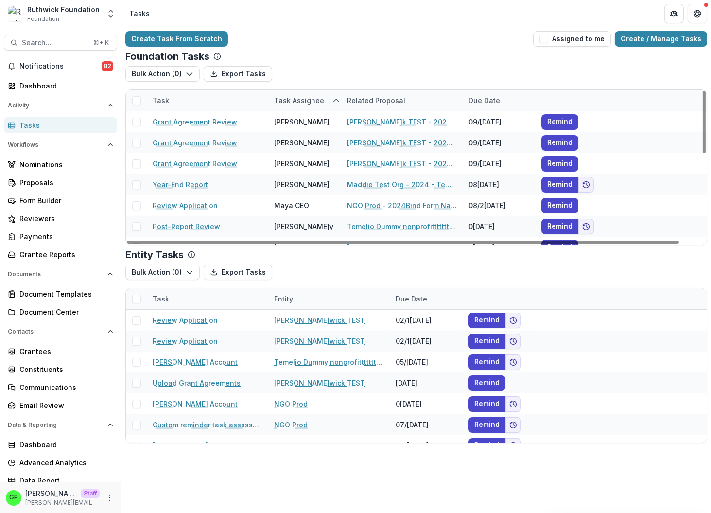
click at [346, 55] on div "Foundation Tasks" at bounding box center [416, 57] width 582 height 12
click at [311, 103] on div "Task Assignee" at bounding box center [299, 100] width 62 height 10
click at [314, 164] on span "Sort Descending" at bounding box center [316, 160] width 56 height 8
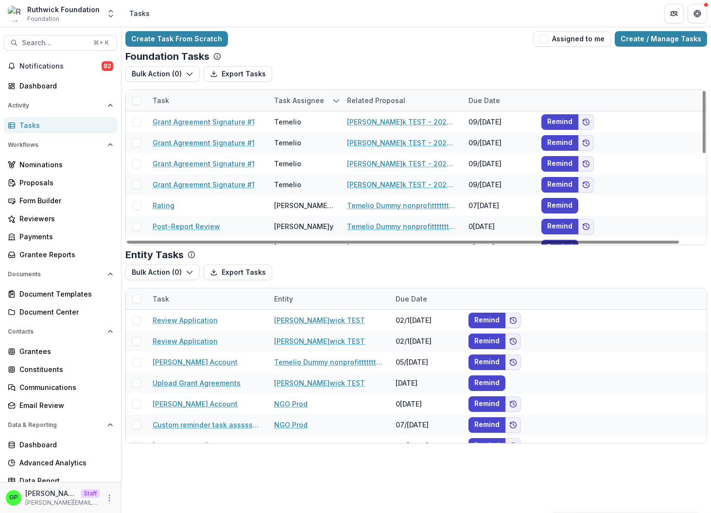
click at [363, 61] on div "Foundation Tasks" at bounding box center [416, 57] width 582 height 12
click at [294, 95] on div "Task Assignee" at bounding box center [304, 100] width 73 height 21
click at [303, 146] on span "Sort Ascending" at bounding box center [314, 142] width 52 height 8
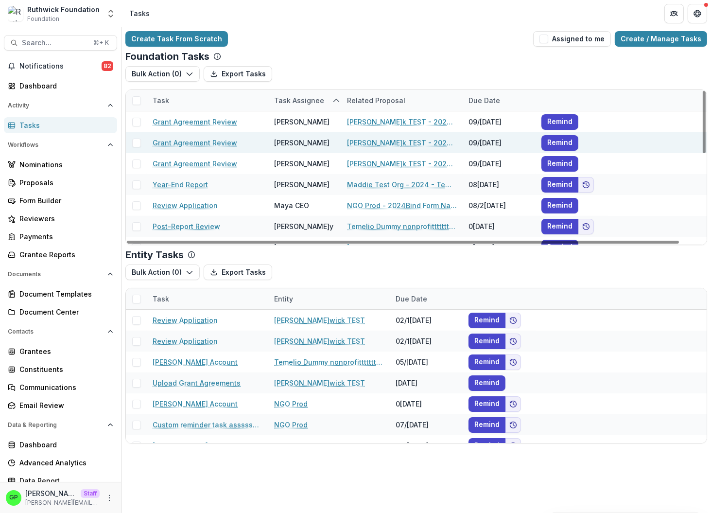
drag, startPoint x: 430, startPoint y: 55, endPoint x: 412, endPoint y: 138, distance: 84.3
click at [430, 55] on div "Foundation Tasks" at bounding box center [416, 57] width 582 height 12
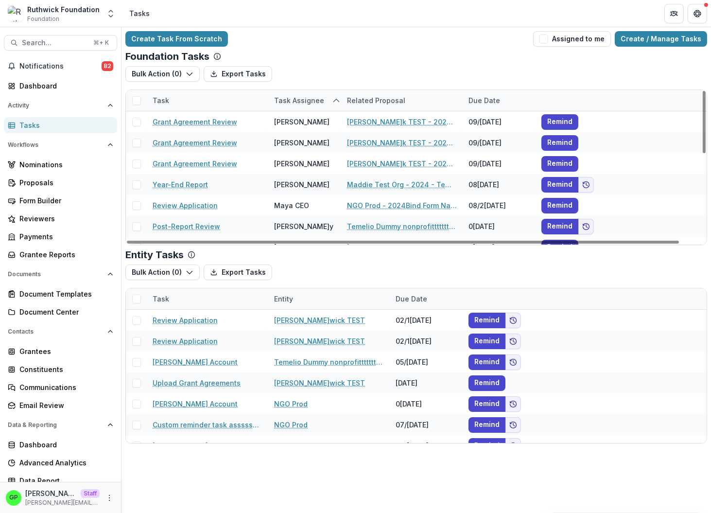
click at [288, 96] on div "Task Assignee" at bounding box center [299, 100] width 62 height 10
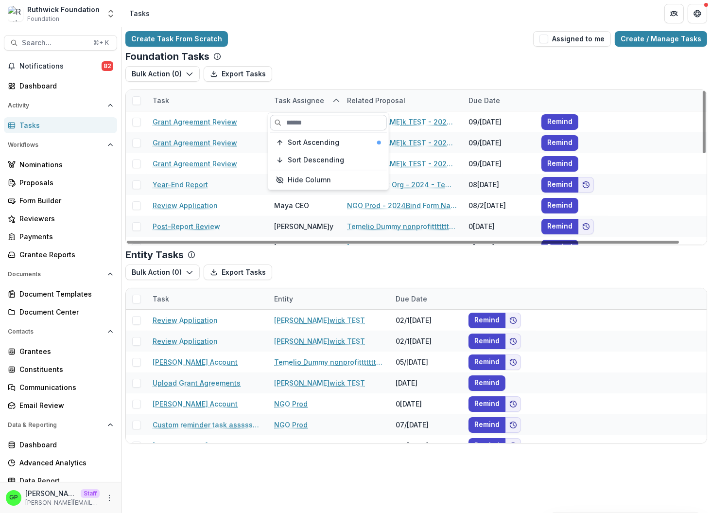
drag, startPoint x: 311, startPoint y: 124, endPoint x: 319, endPoint y: 118, distance: 9.6
click at [312, 125] on input at bounding box center [328, 123] width 117 height 16
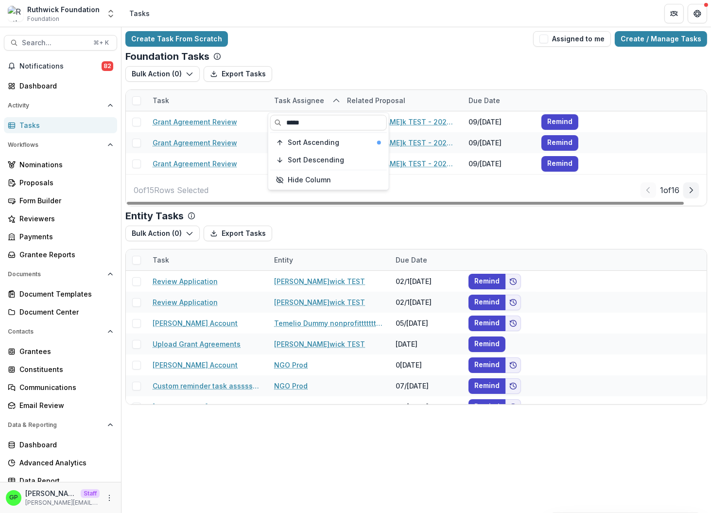
type input "*****"
click at [347, 41] on div "Create Task From Scratch Assigned to me Create / Manage Tasks" at bounding box center [416, 39] width 582 height 16
click at [334, 99] on icon "sorted ascending" at bounding box center [336, 101] width 8 height 8
click at [315, 154] on button "Sort Descending" at bounding box center [328, 160] width 117 height 16
click at [308, 70] on div "Bulk Action ( 0 ) Export Tasks Reporting Schedule Tasks" at bounding box center [416, 77] width 582 height 23
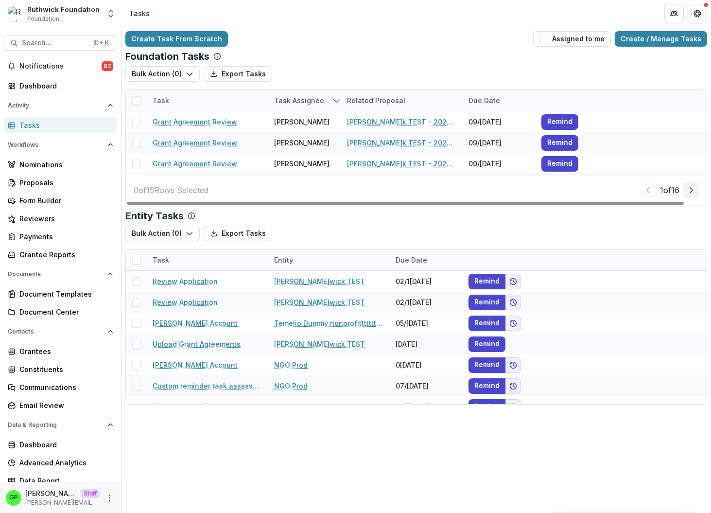
click at [327, 99] on div "Task Assignee" at bounding box center [299, 100] width 62 height 10
click at [315, 128] on input "*****" at bounding box center [328, 123] width 117 height 16
click at [316, 128] on input "*****" at bounding box center [328, 123] width 117 height 16
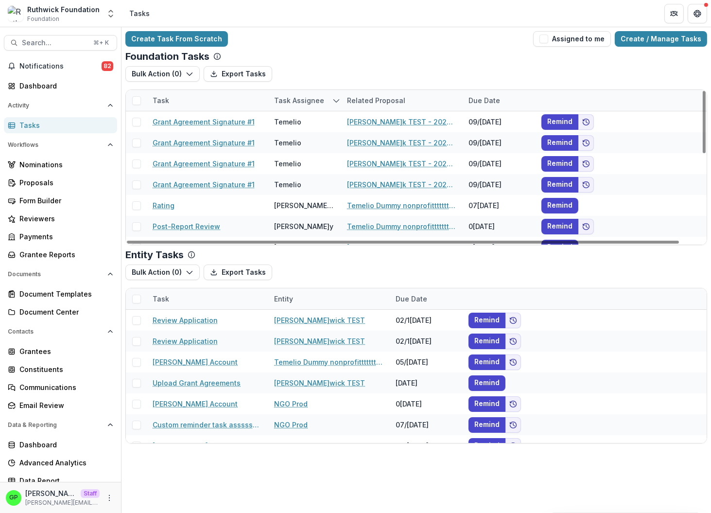
click at [336, 77] on div "Bulk Action ( 0 ) Export Tasks Reporting Schedule Tasks" at bounding box center [416, 77] width 582 height 23
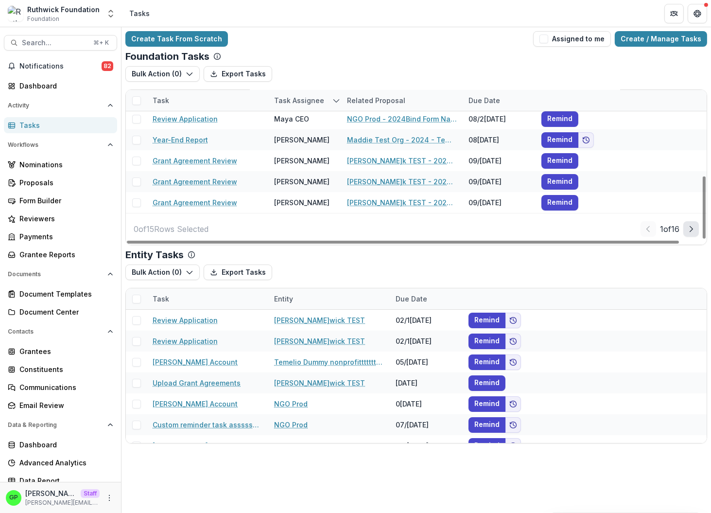
click at [643, 230] on icon "Next Page" at bounding box center [691, 229] width 8 height 8
click at [299, 106] on div "Task Assignee" at bounding box center [304, 100] width 73 height 21
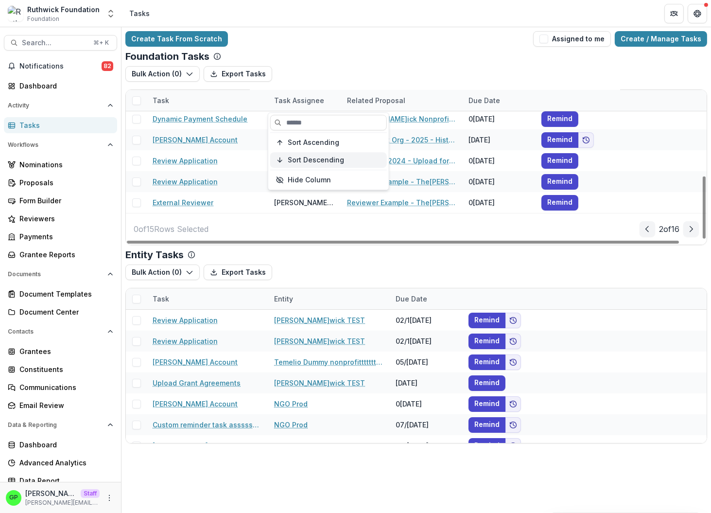
click at [317, 158] on span "Sort Descending" at bounding box center [316, 160] width 56 height 8
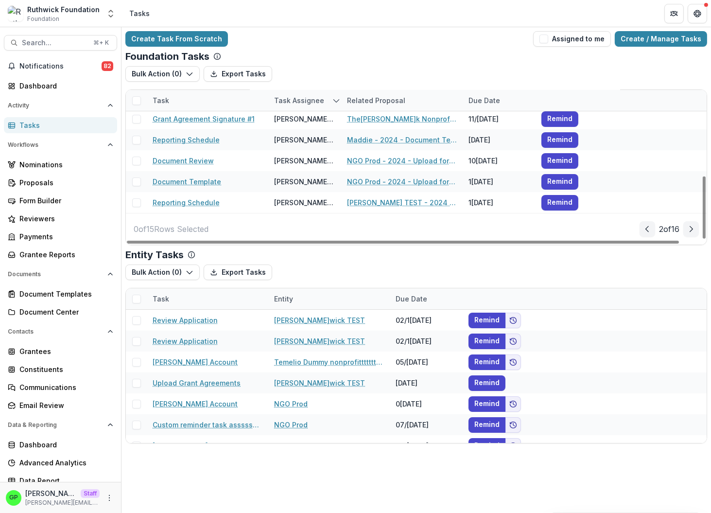
click at [340, 83] on div "Bulk Action ( 0 ) Export Tasks Reporting Schedule Tasks" at bounding box center [416, 77] width 582 height 23
click at [643, 229] on icon "Prev Page" at bounding box center [647, 229] width 8 height 8
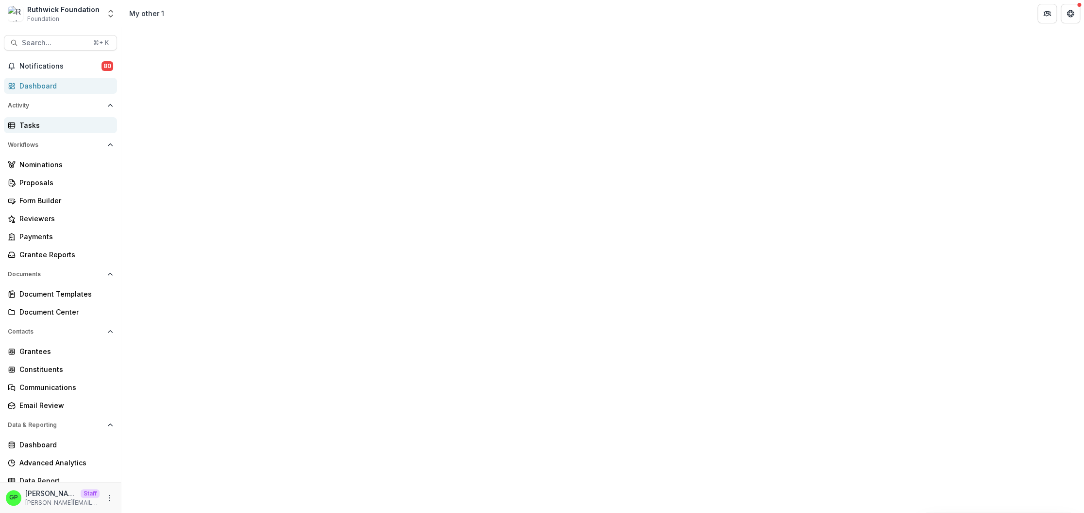
click at [47, 127] on div "Tasks" at bounding box center [64, 125] width 90 height 10
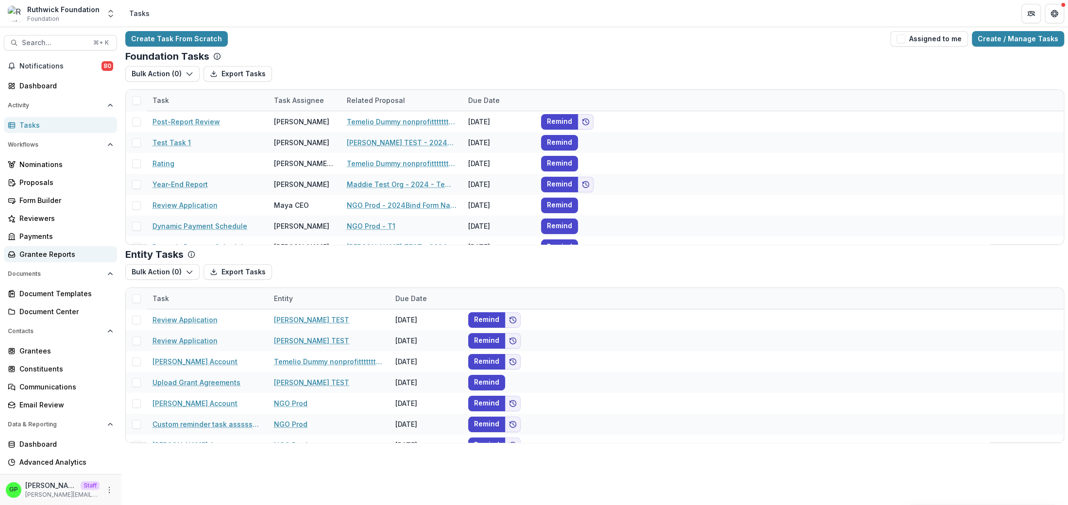
click at [51, 250] on div "Grantee Reports" at bounding box center [64, 254] width 90 height 10
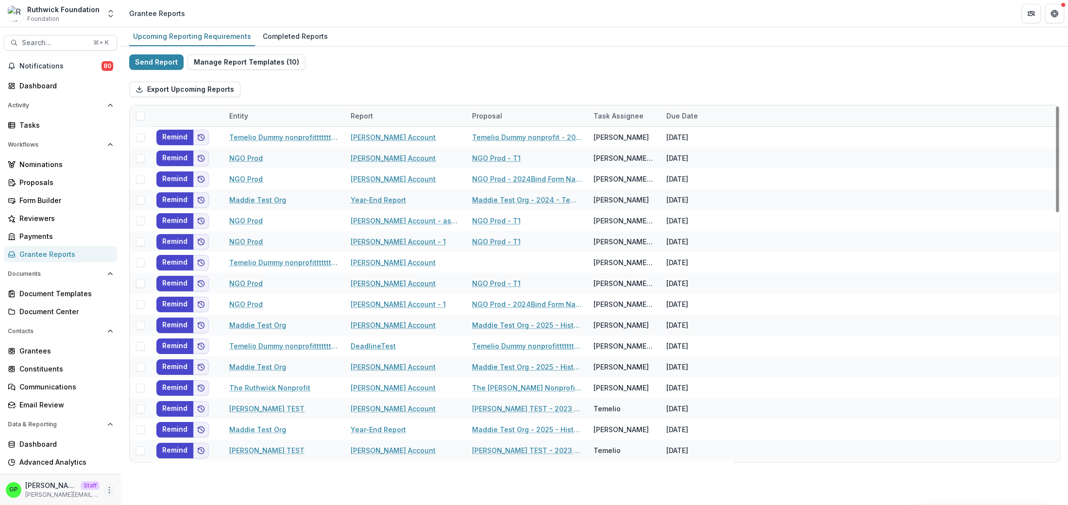
click at [100, 496] on div "GP Griffin Perry Staff griffin@trytemelio.com" at bounding box center [60, 490] width 109 height 19
click at [105, 492] on icon "More" at bounding box center [109, 490] width 8 height 8
click at [129, 473] on link "User Settings" at bounding box center [165, 469] width 104 height 16
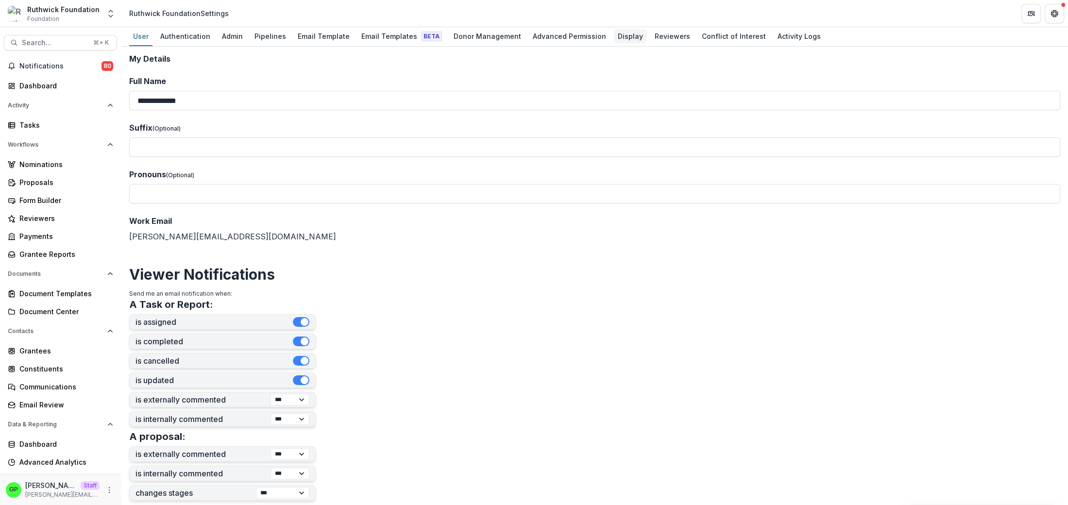
click at [614, 37] on div "Display" at bounding box center [630, 36] width 33 height 14
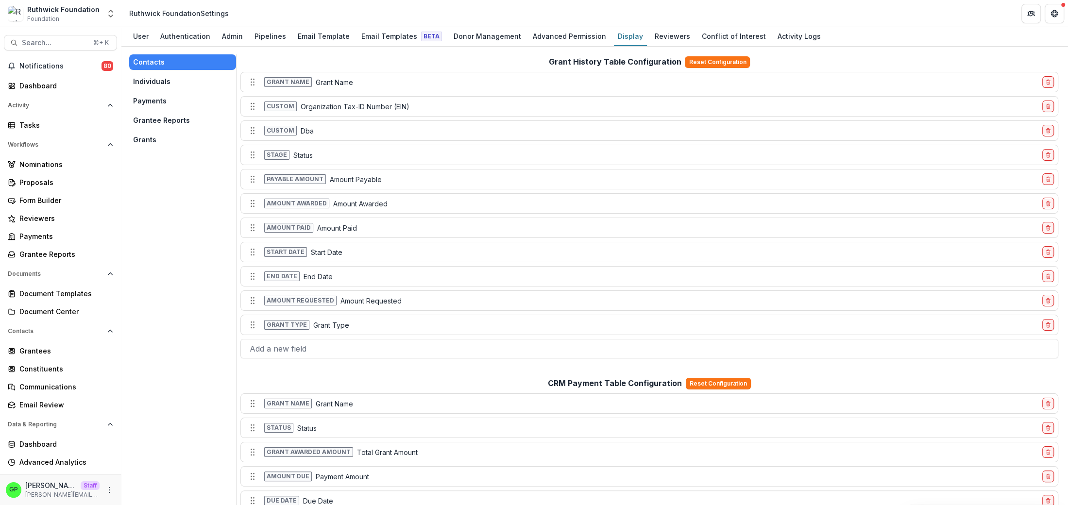
click at [162, 118] on button "Grantee Reports" at bounding box center [182, 121] width 107 height 16
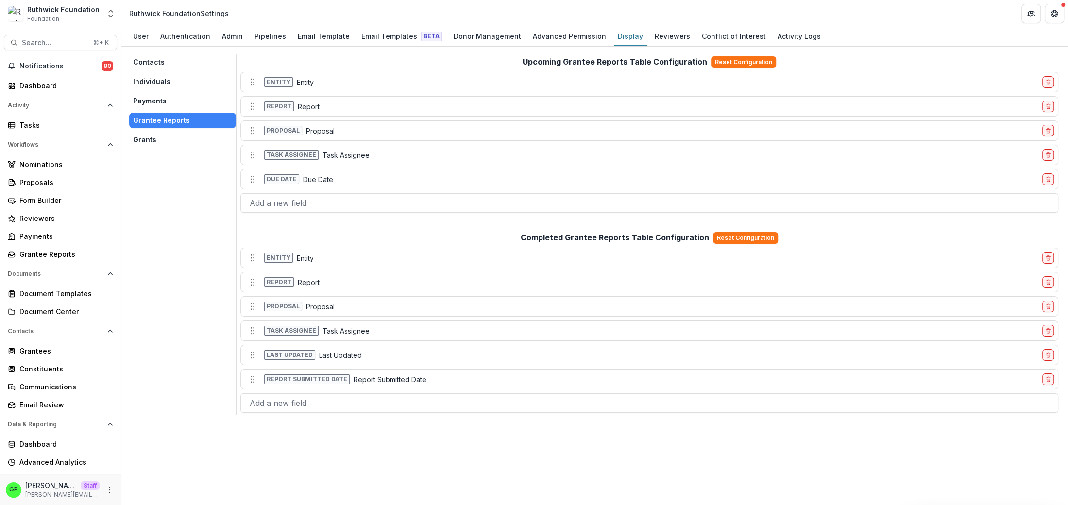
click at [162, 103] on button "Payments" at bounding box center [182, 101] width 107 height 16
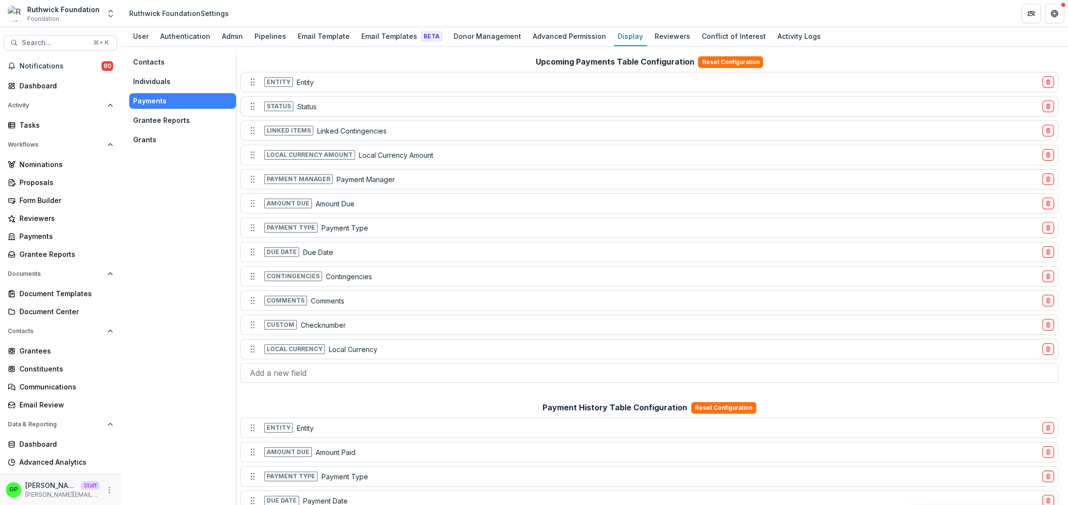
click at [161, 86] on button "Individuals" at bounding box center [182, 82] width 107 height 16
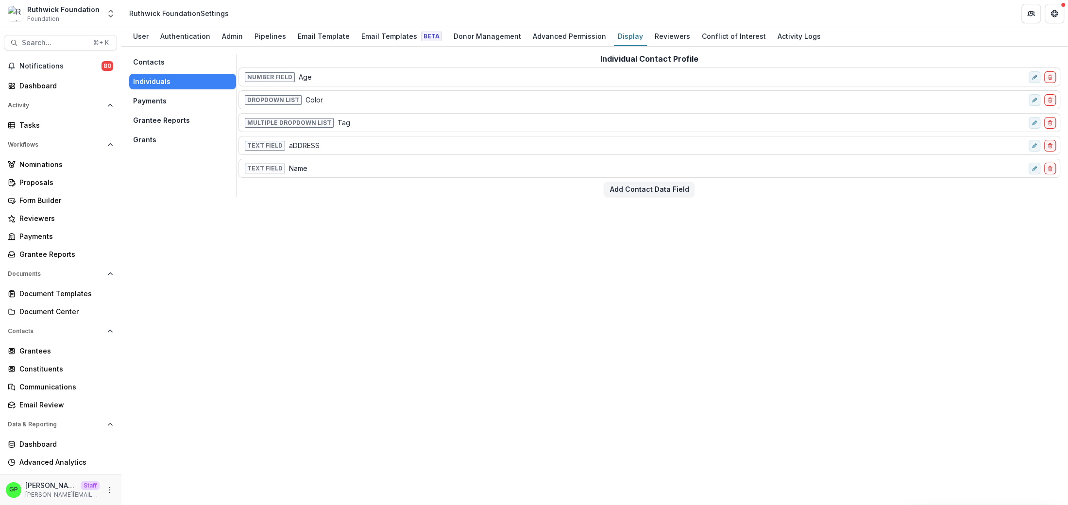
click at [132, 148] on div "Contacts Individuals Payments Grantee Reports Grants" at bounding box center [182, 125] width 107 height 143
click at [142, 143] on button "Grants" at bounding box center [182, 140] width 107 height 16
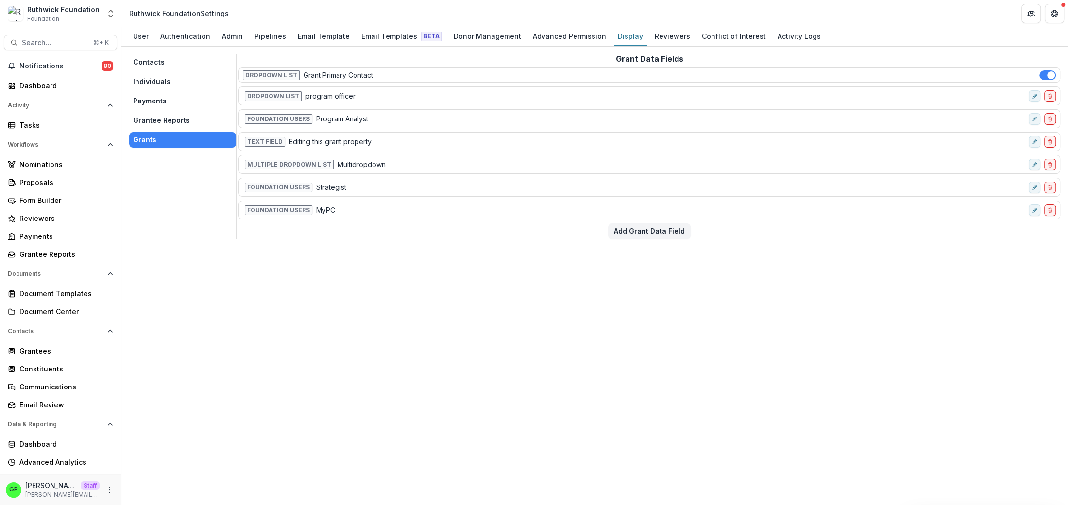
click at [172, 116] on button "Grantee Reports" at bounding box center [182, 121] width 107 height 16
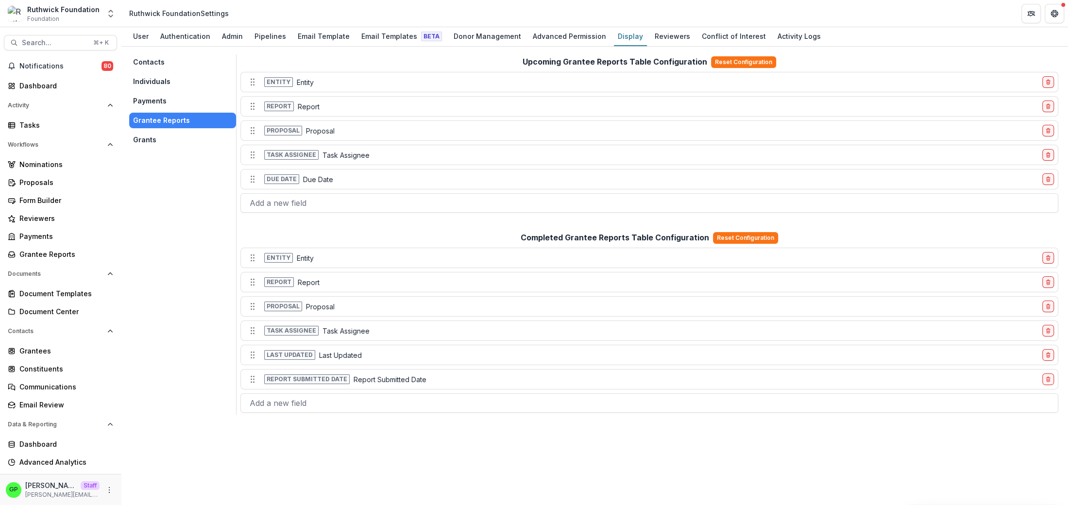
click at [174, 94] on button "Payments" at bounding box center [182, 101] width 107 height 16
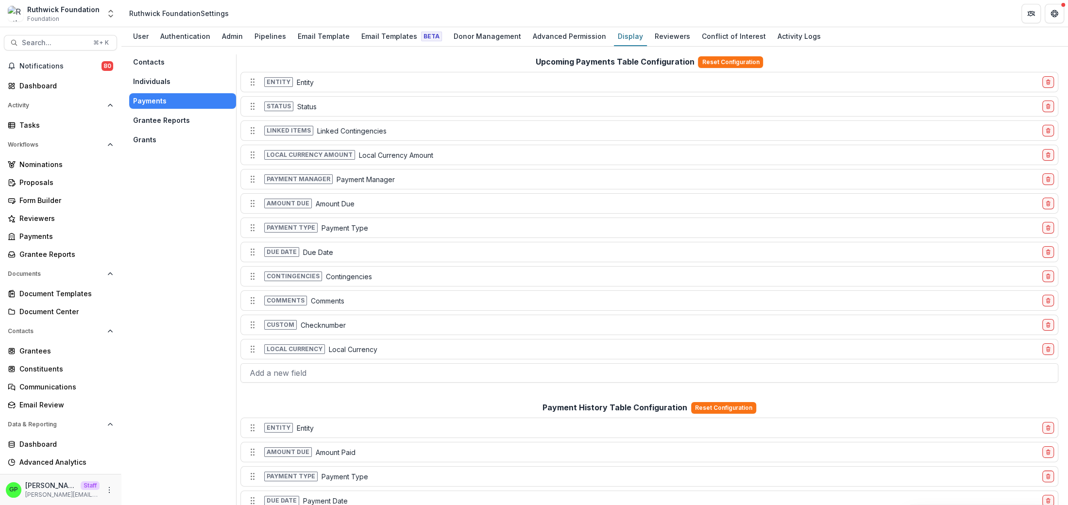
click at [175, 89] on button "Individuals" at bounding box center [182, 82] width 107 height 16
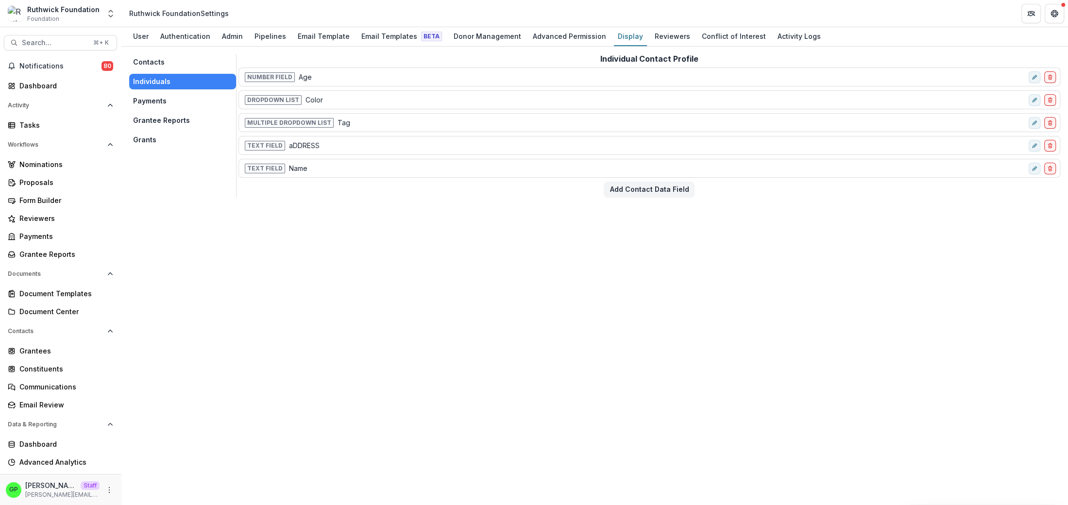
click at [178, 104] on button "Payments" at bounding box center [182, 101] width 107 height 16
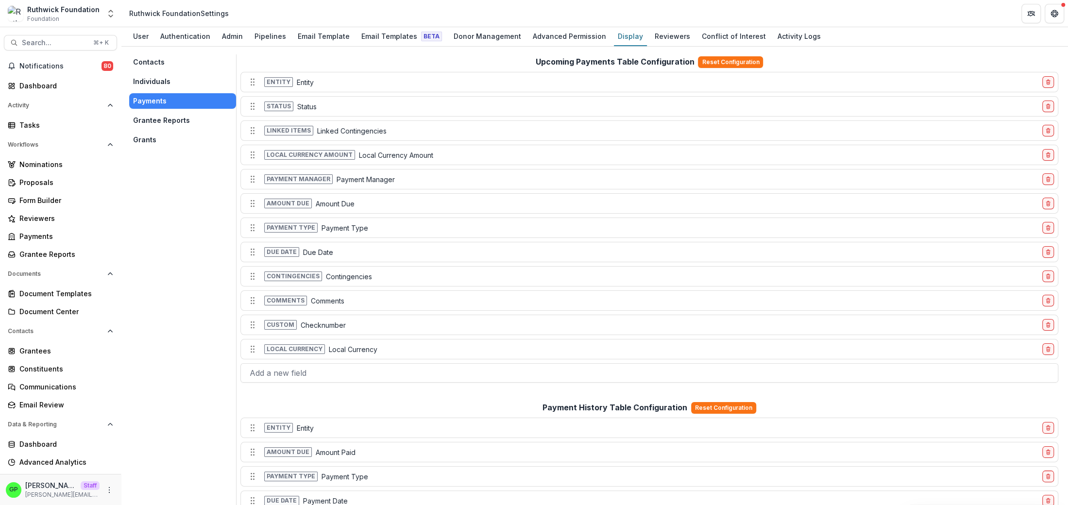
click at [175, 124] on button "Grantee Reports" at bounding box center [182, 121] width 107 height 16
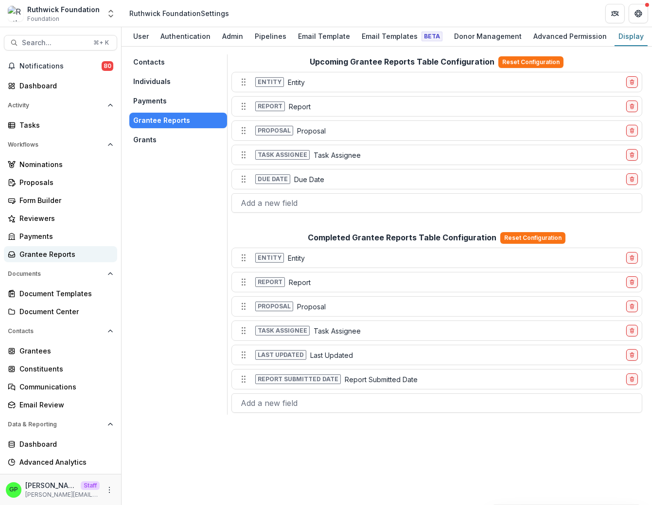
click at [55, 258] on div "Grantee Reports" at bounding box center [64, 254] width 90 height 10
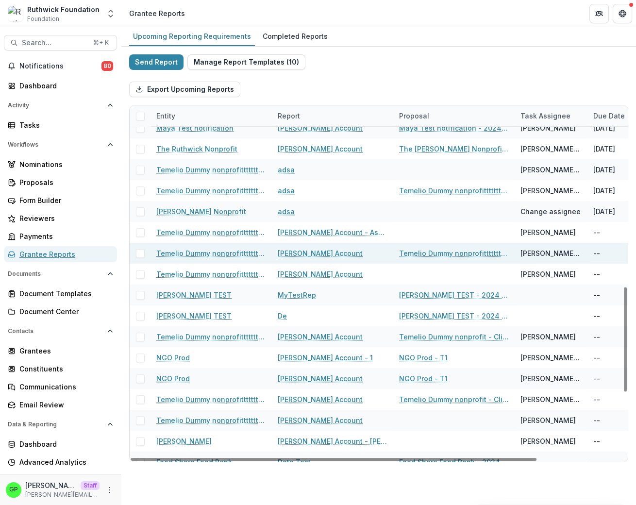
scroll to position [835, 0]
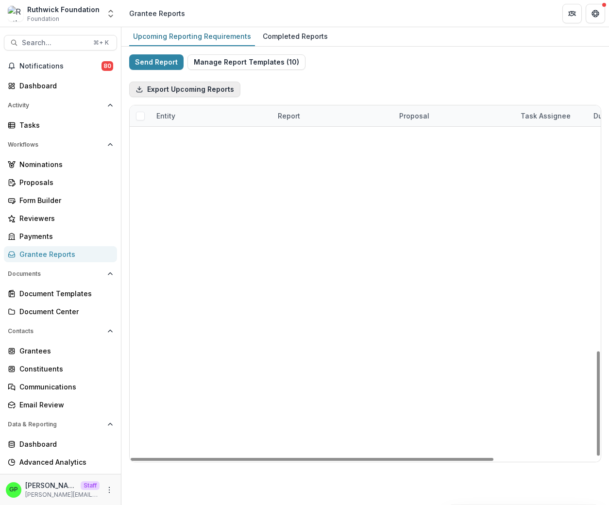
scroll to position [835, 0]
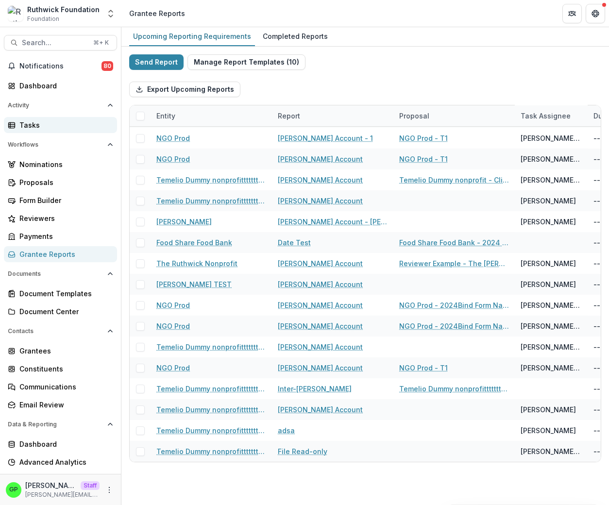
click at [63, 129] on div "Tasks" at bounding box center [64, 125] width 90 height 10
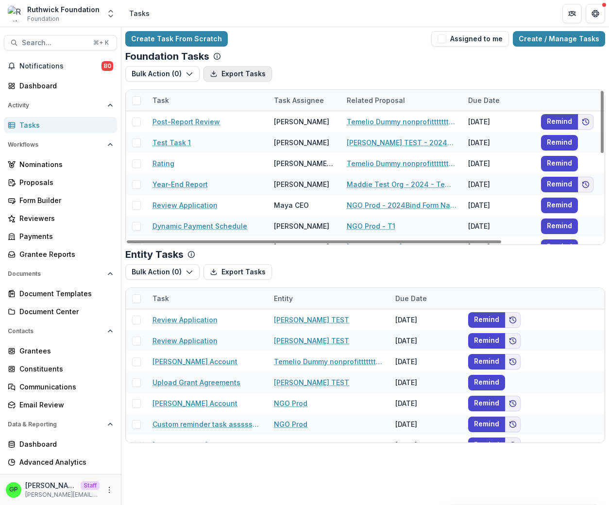
click at [243, 73] on button "Export Tasks" at bounding box center [238, 74] width 69 height 16
